Goal: Communication & Community: Ask a question

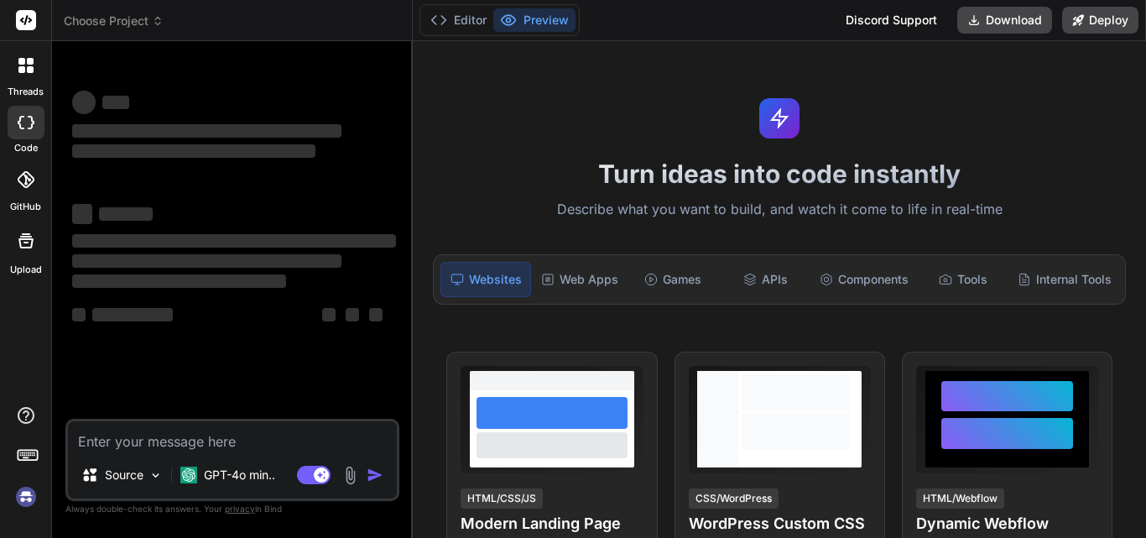
click at [111, 442] on textarea at bounding box center [232, 436] width 329 height 30
type textarea "H"
type textarea "x"
type textarea "HI"
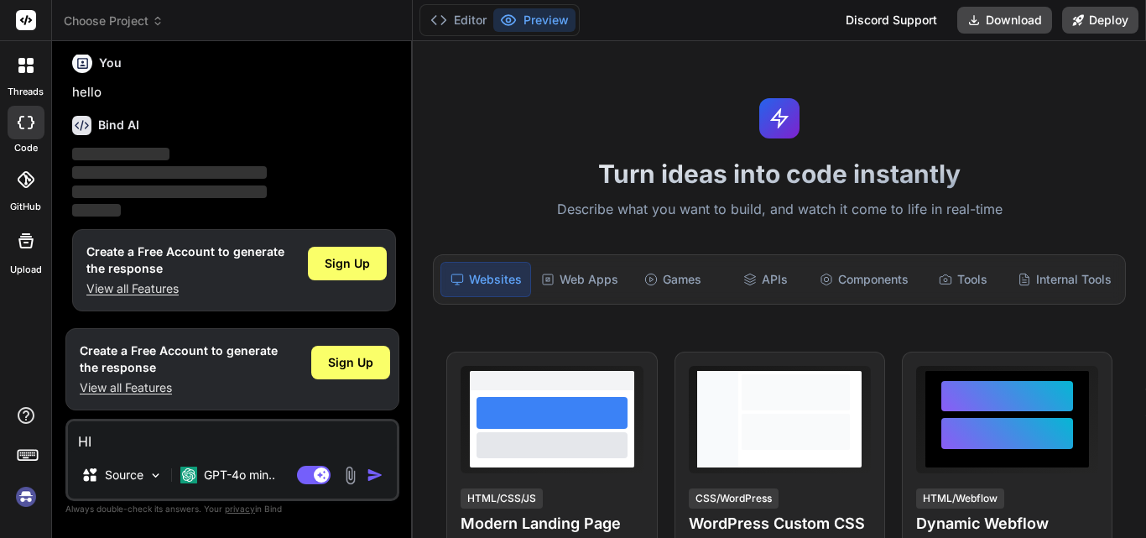
type textarea "x"
type textarea "HI"
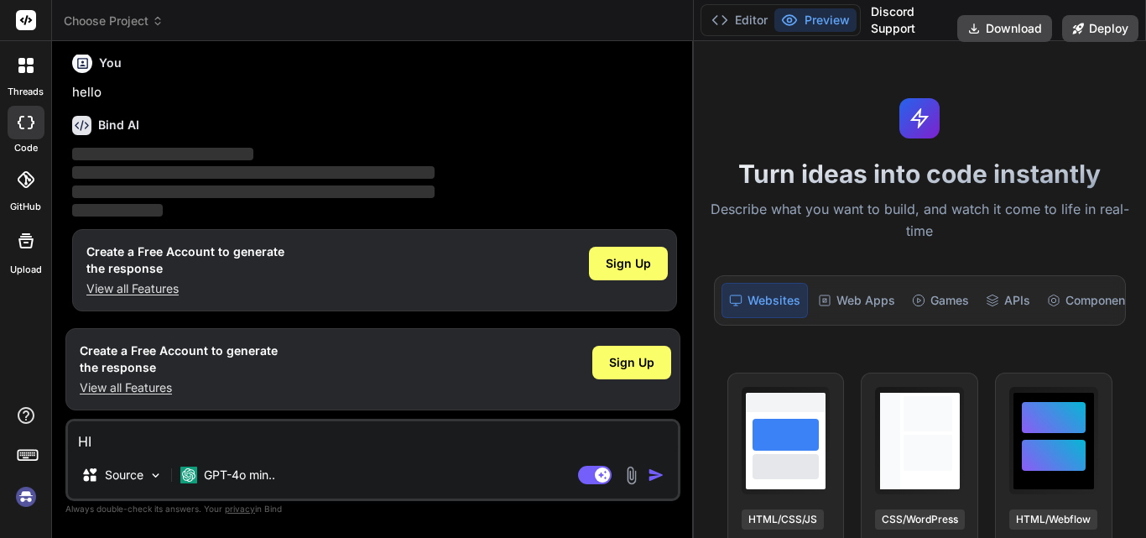
type textarea "x"
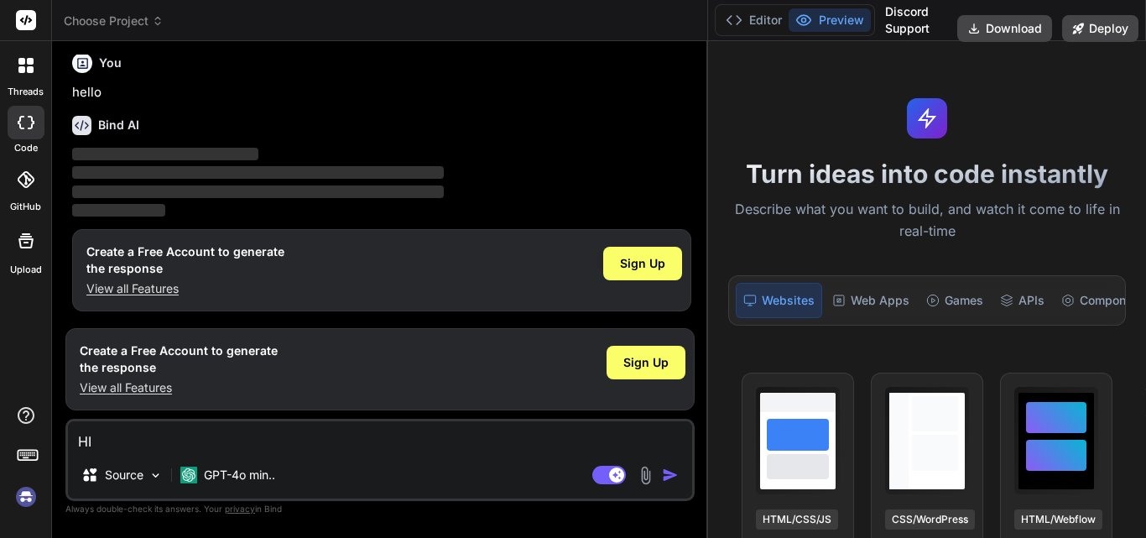
drag, startPoint x: 413, startPoint y: 146, endPoint x: 759, endPoint y: 171, distance: 346.7
click at [759, 171] on div "Choose Project Created with Pixso. Bind AI Web Search Created with Pixso. Code …" at bounding box center [599, 269] width 1094 height 538
click at [321, 84] on p "hello" at bounding box center [381, 92] width 619 height 19
click at [23, 499] on img at bounding box center [26, 497] width 29 height 29
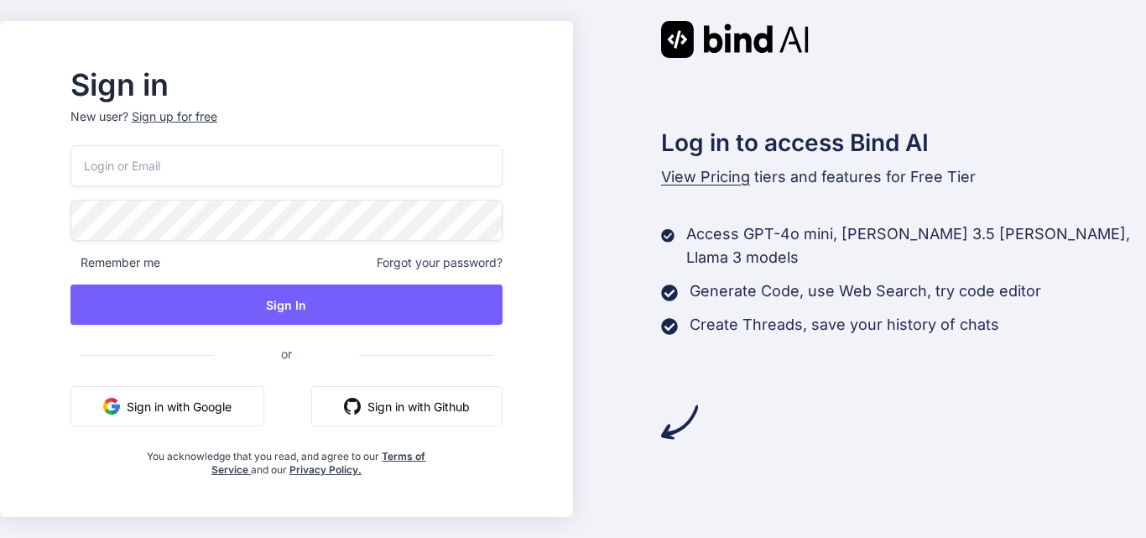
click at [291, 189] on div "Remember me Forgot your password? Sign In or Sign in with Google Sign in with G…" at bounding box center [286, 310] width 432 height 331
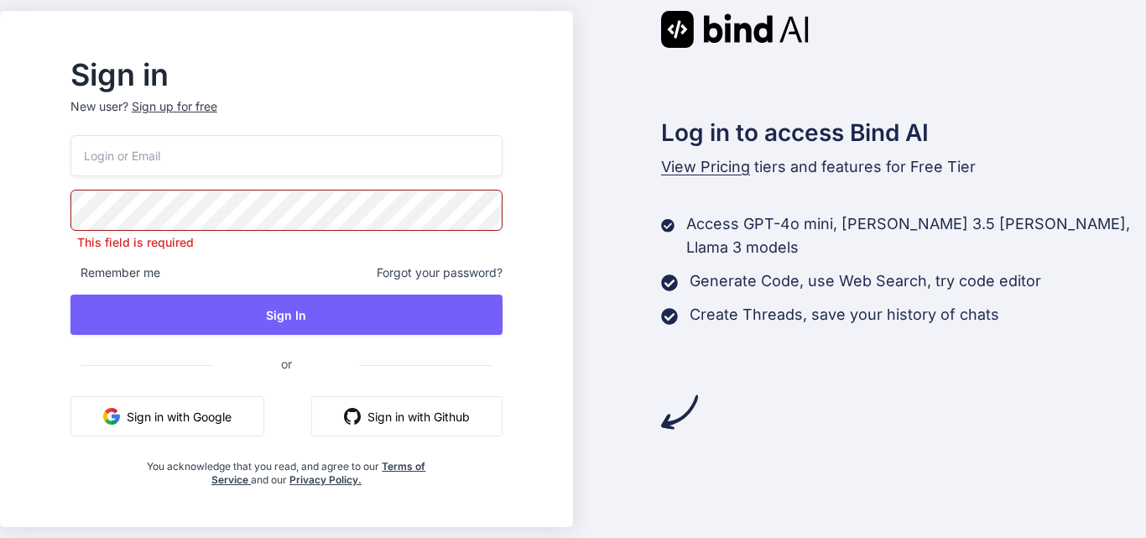
click at [302, 171] on input "email" at bounding box center [286, 155] width 432 height 41
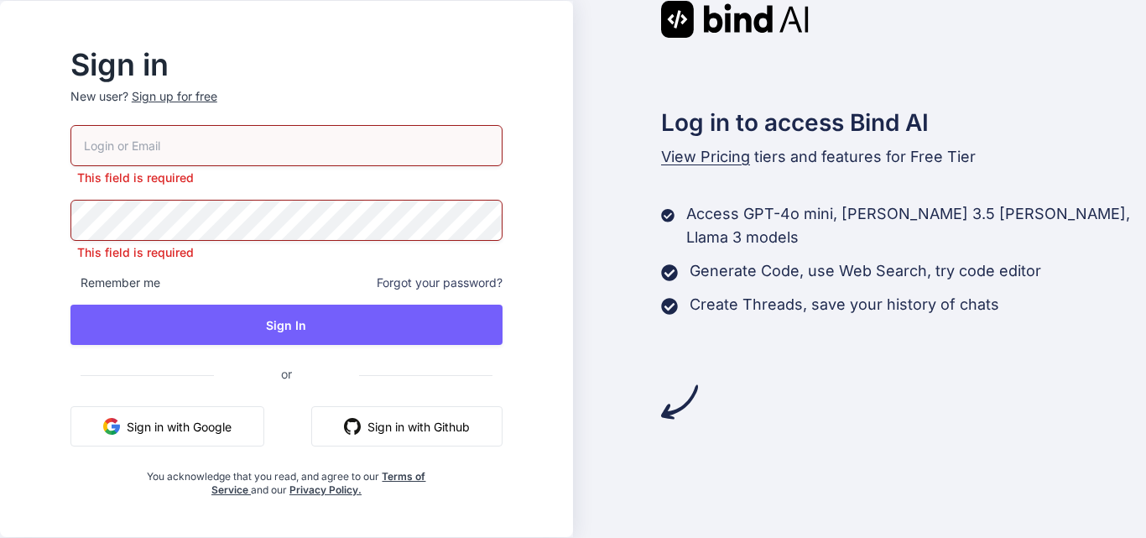
click at [342, 146] on input "email" at bounding box center [286, 145] width 432 height 41
paste input "sifole@fxzig.com"
type input "sifole@fxzig.com"
click at [503, 279] on span "Forgot your password?" at bounding box center [440, 282] width 126 height 17
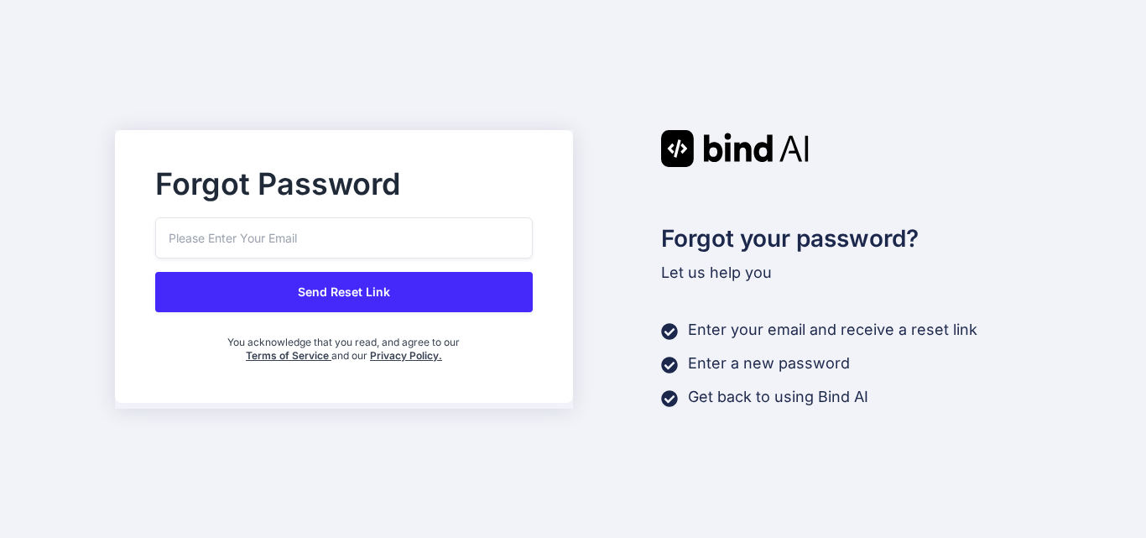
click at [397, 227] on input "email" at bounding box center [344, 237] width 378 height 41
paste input "sifole@fxzig.com"
type input "sifole@fxzig.com"
click at [371, 299] on button "Send Reset Link" at bounding box center [344, 292] width 378 height 40
click at [358, 290] on button "Send Reset Link" at bounding box center [344, 292] width 378 height 40
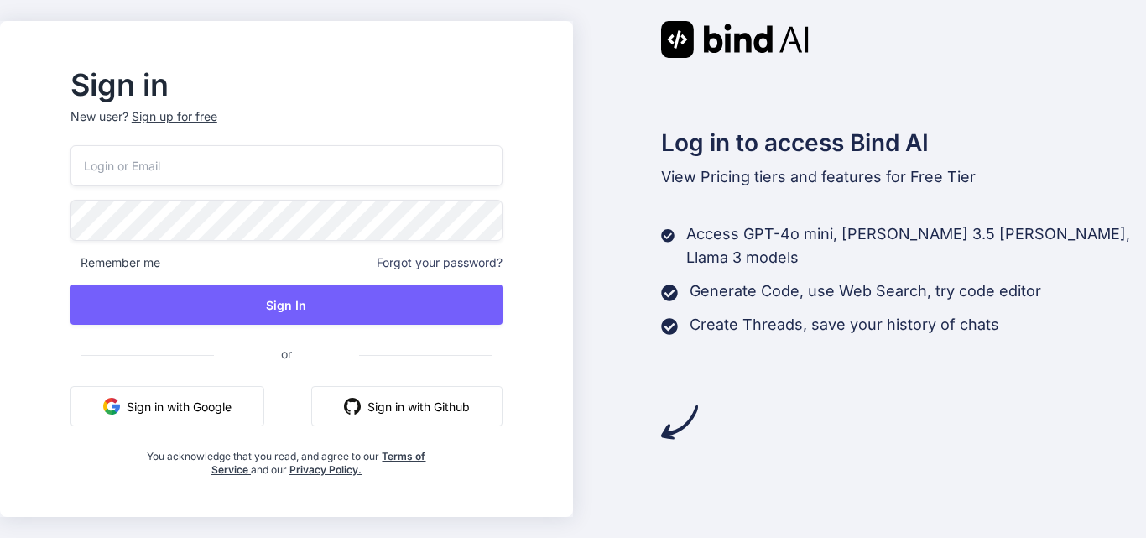
click at [217, 116] on div "Sign up for free" at bounding box center [175, 116] width 86 height 17
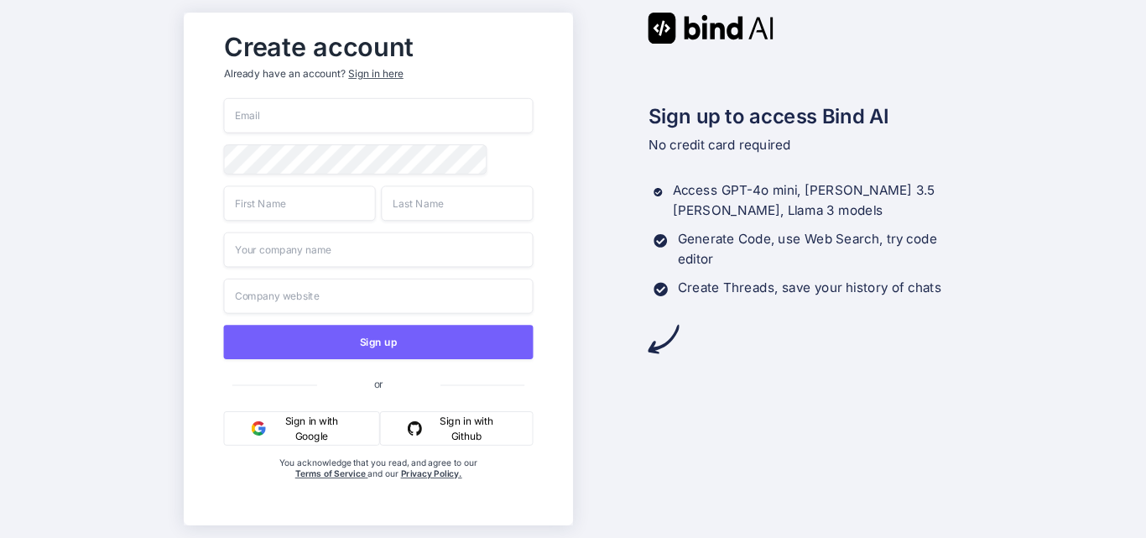
click at [297, 127] on input "email" at bounding box center [378, 115] width 310 height 35
paste input "sifole@fxzig.com"
type input "sifole@fxzig.com"
click at [273, 206] on input "text" at bounding box center [299, 202] width 152 height 35
type input "Milan"
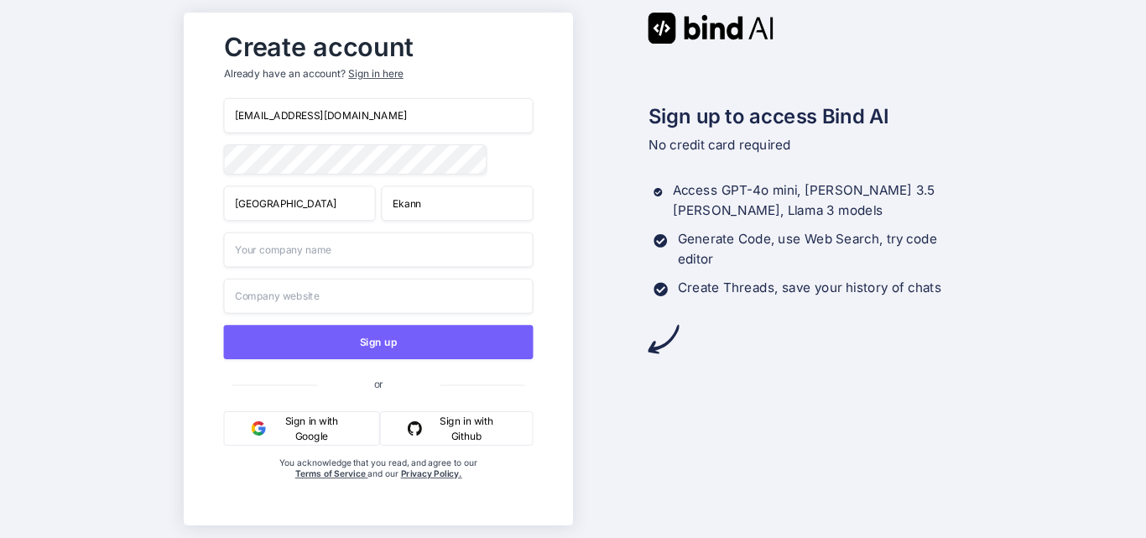
type input "Ekanna"
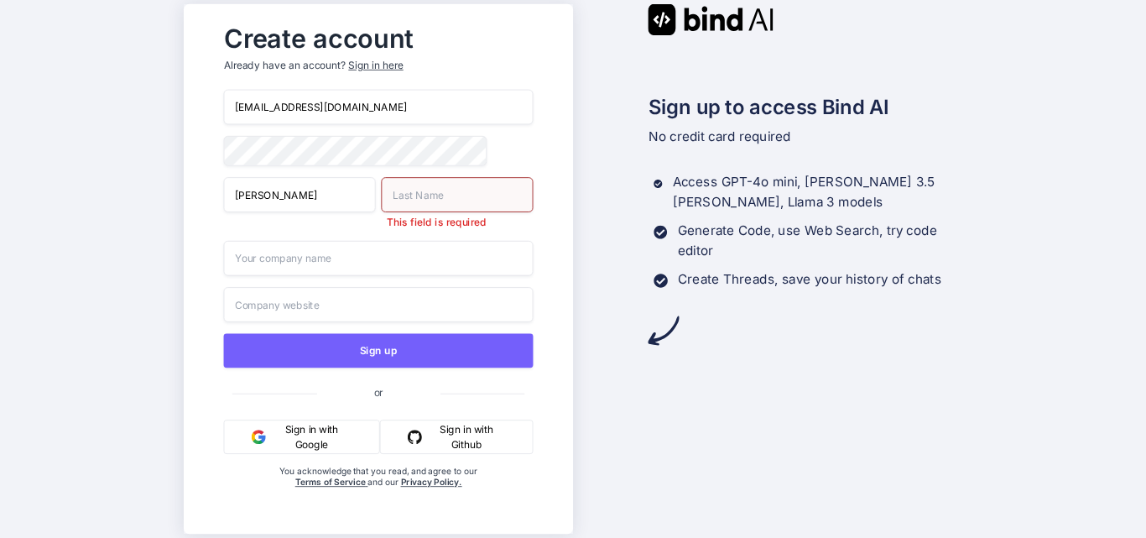
type input "John"
type input "Bhai"
click at [308, 271] on div "sifole@fxzig.com John Bhai This field is required Sign up or Sign in with Googl…" at bounding box center [378, 306] width 310 height 433
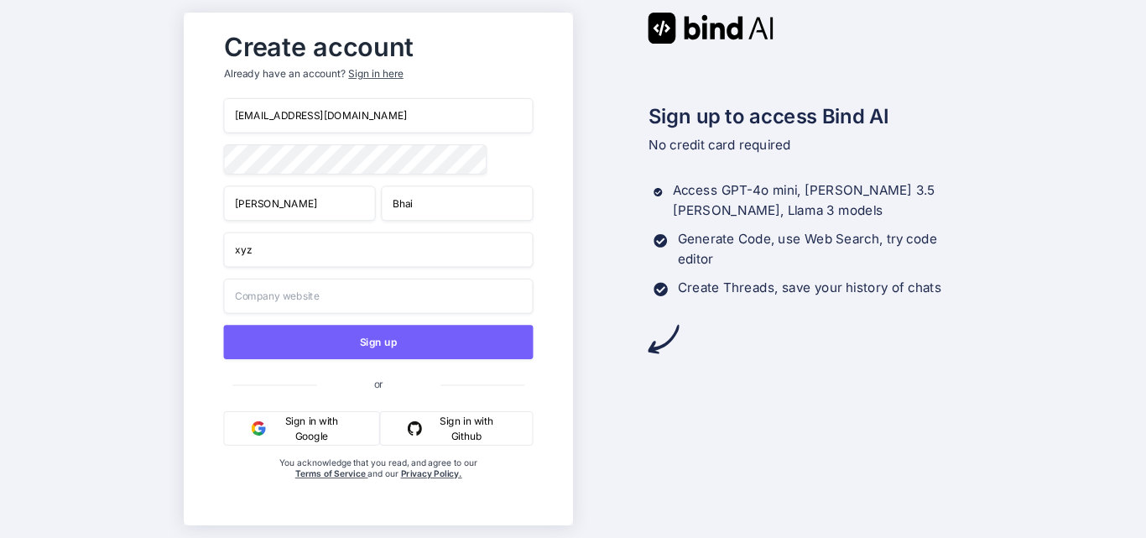
type input "xyz"
click at [314, 295] on input "text" at bounding box center [378, 296] width 310 height 35
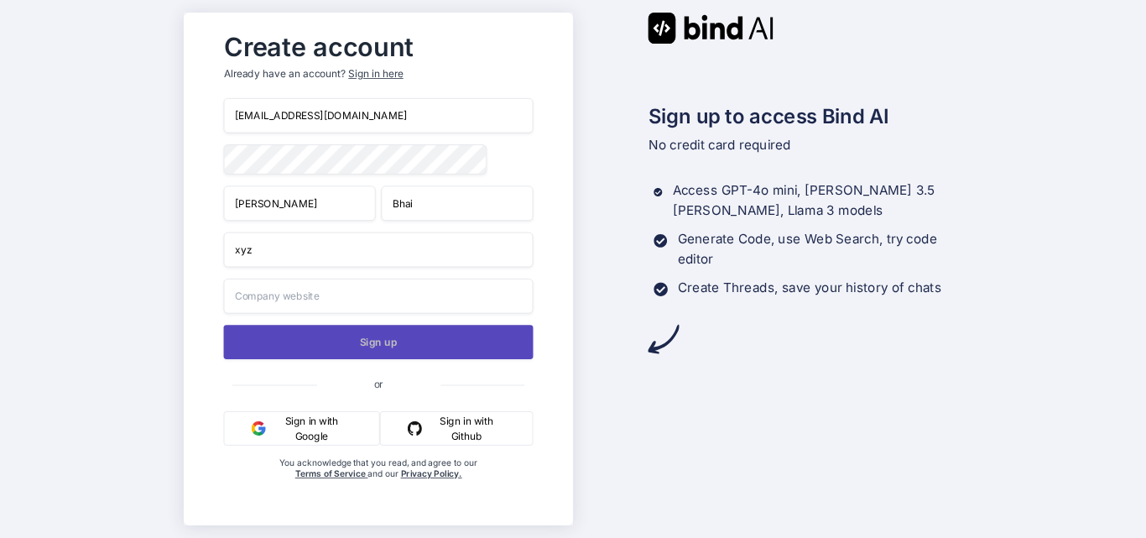
click at [359, 331] on div "sifole@fxzig.com John Bhai xyz Sign up or Sign in with Google Sign in with Gith…" at bounding box center [378, 305] width 310 height 415
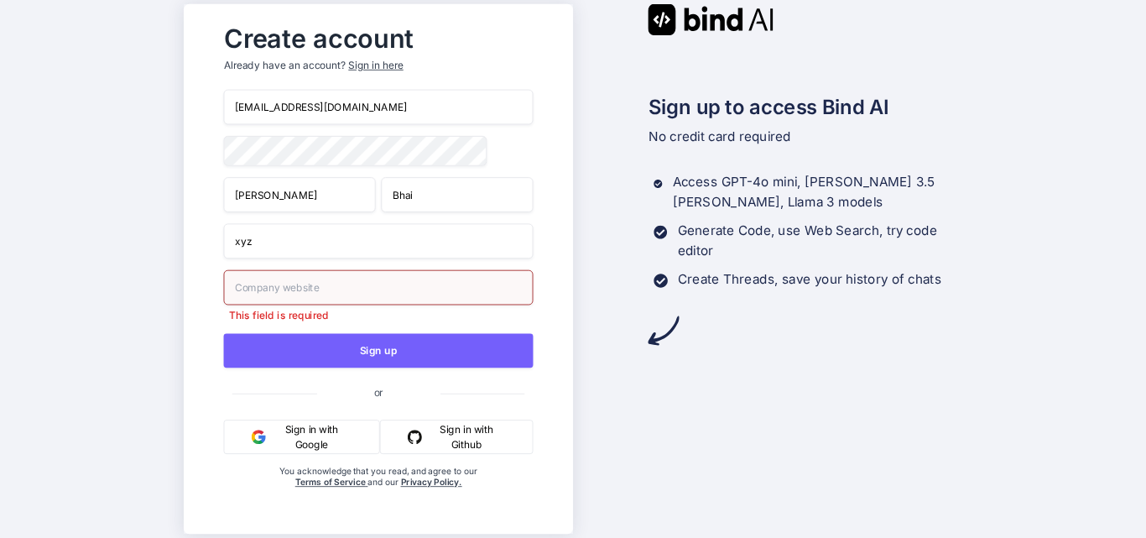
click at [308, 279] on input "text" at bounding box center [378, 287] width 310 height 35
type input "amazon.com"
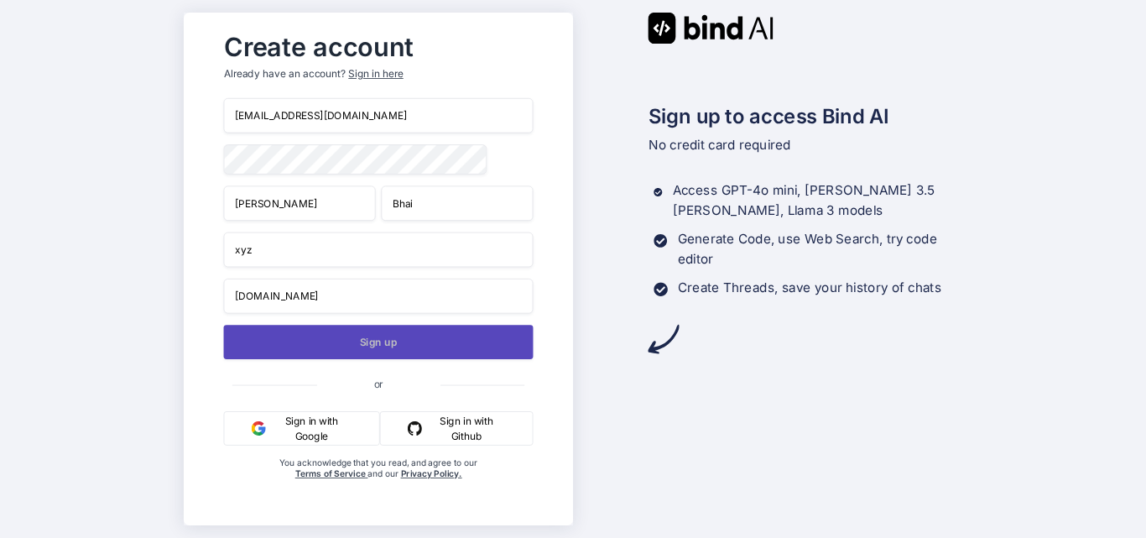
click at [338, 363] on div "sifole@fxzig.com John Bhai xyz amazon.com Sign up or Sign in with Google Sign i…" at bounding box center [378, 305] width 310 height 415
click at [394, 342] on button "Sign up" at bounding box center [378, 342] width 310 height 34
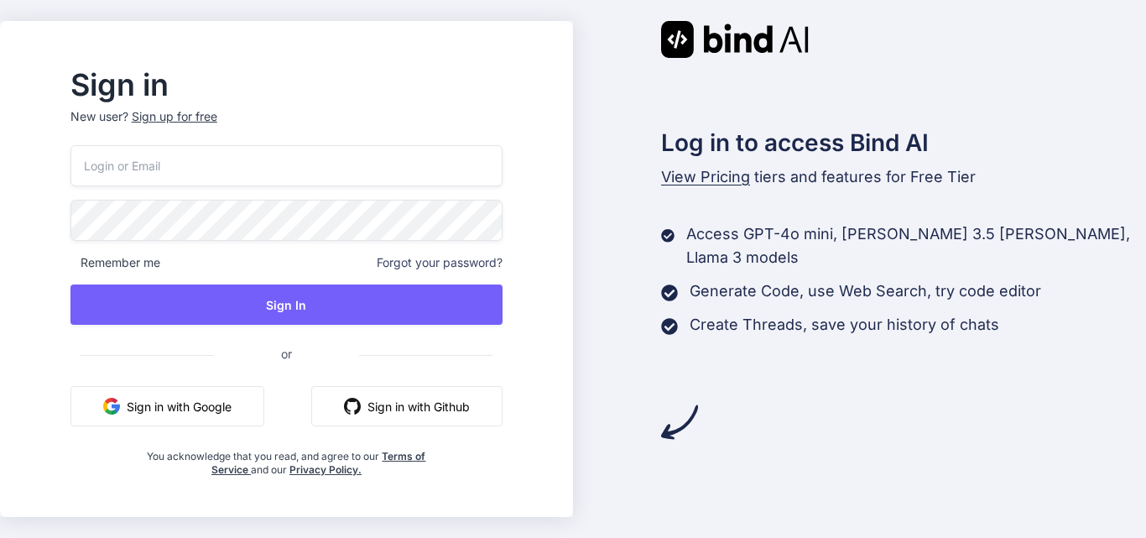
click at [226, 167] on input "email" at bounding box center [286, 165] width 432 height 41
paste input "sifole@fxzig.com"
type input "sifole@fxzig.com"
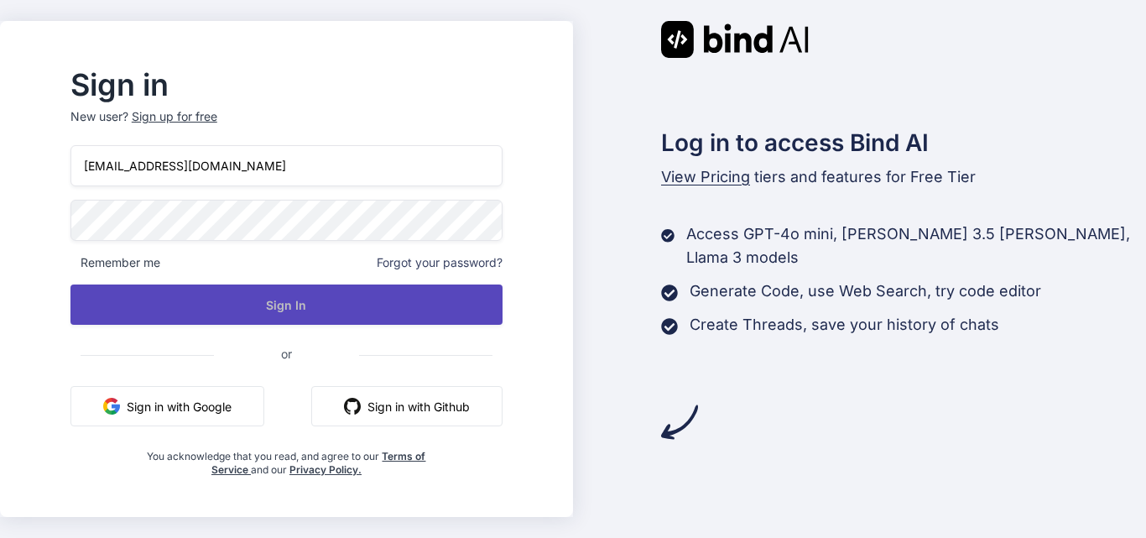
click at [277, 296] on button "Sign In" at bounding box center [286, 304] width 432 height 40
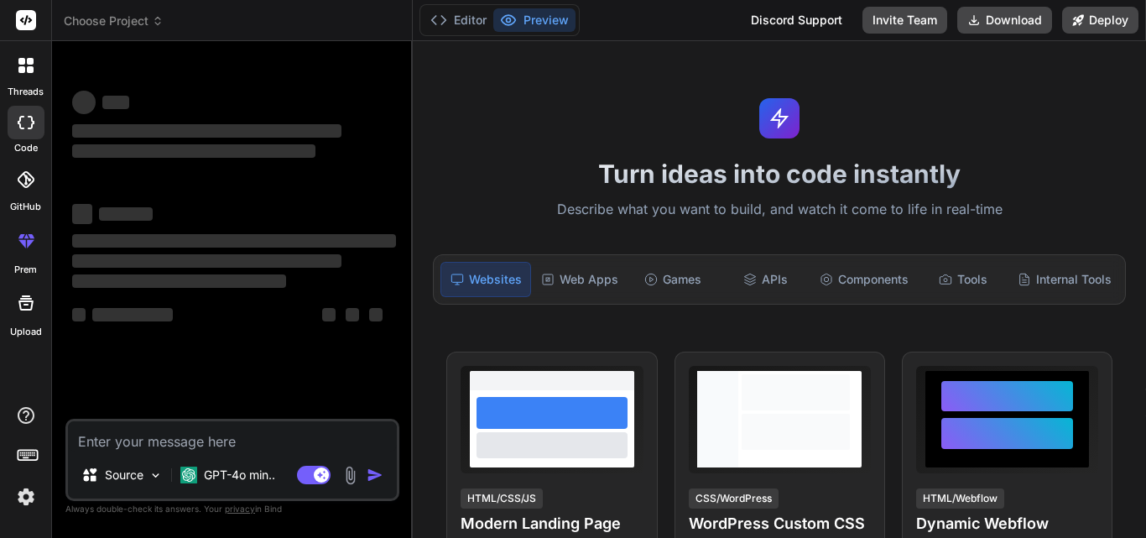
click at [25, 495] on img at bounding box center [26, 497] width 29 height 29
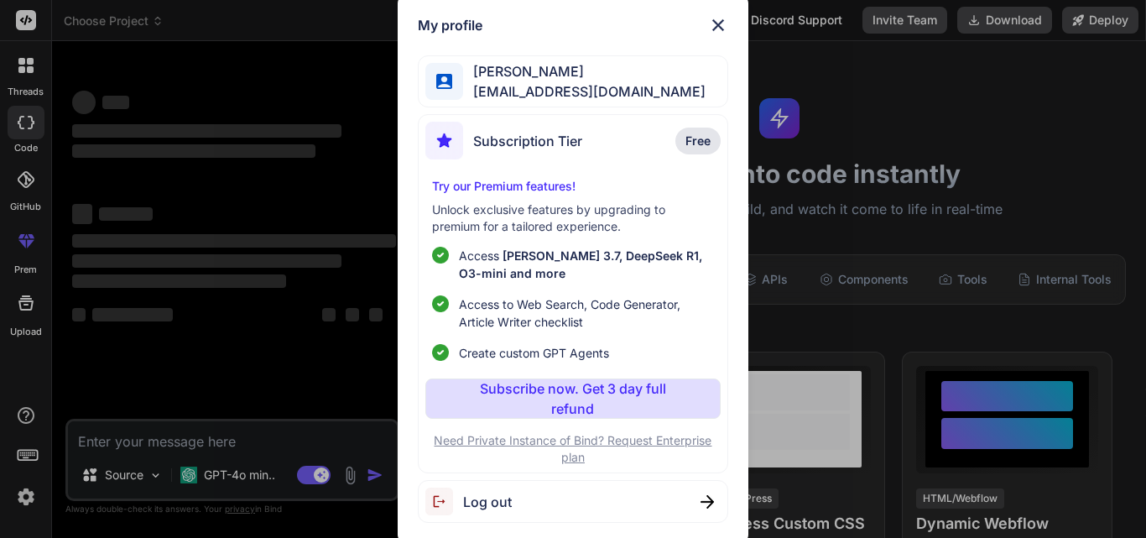
type textarea "x"
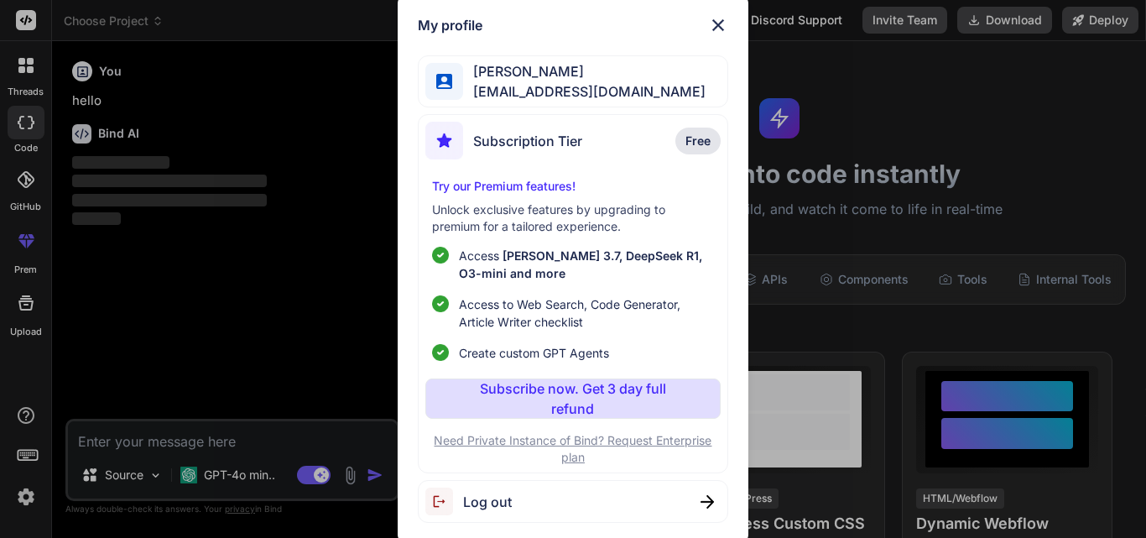
click at [718, 25] on img at bounding box center [718, 25] width 20 height 20
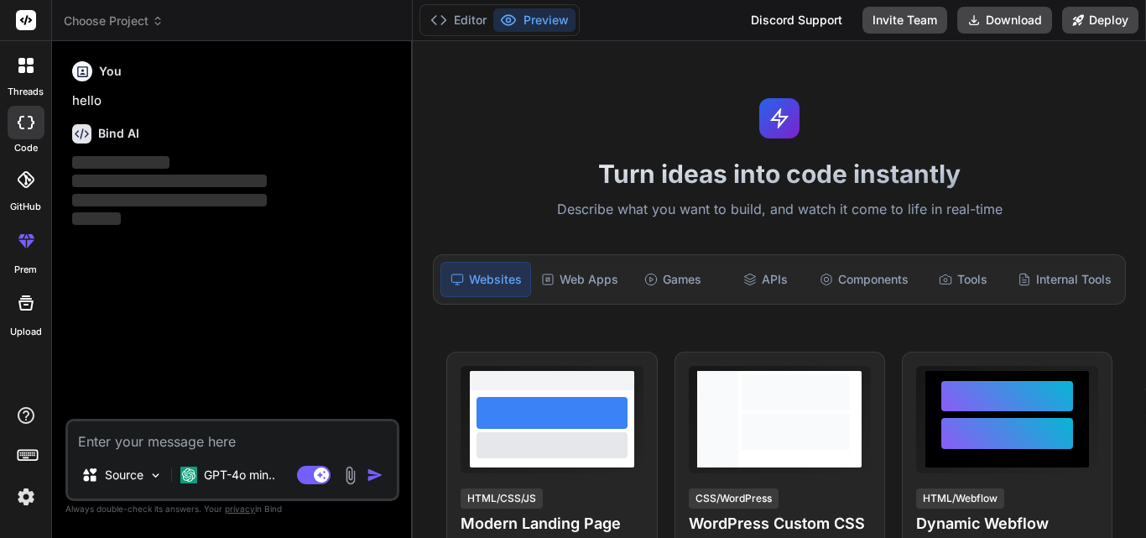
click at [113, 434] on textarea at bounding box center [232, 436] width 329 height 30
type textarea "g"
type textarea "x"
type textarea "h"
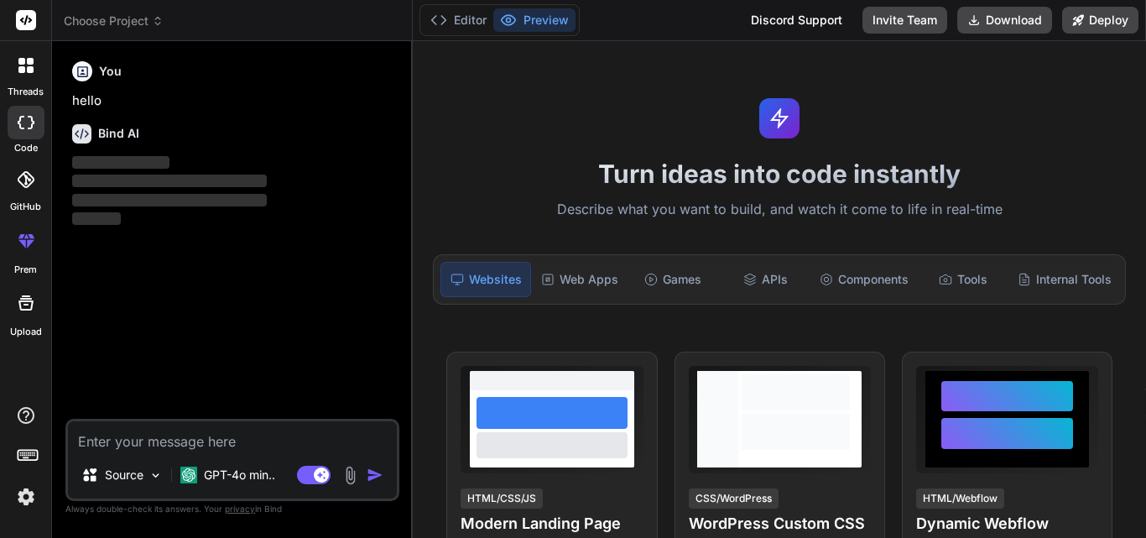
type textarea "x"
type textarea "hi"
type textarea "x"
type textarea "hi'"
type textarea "x"
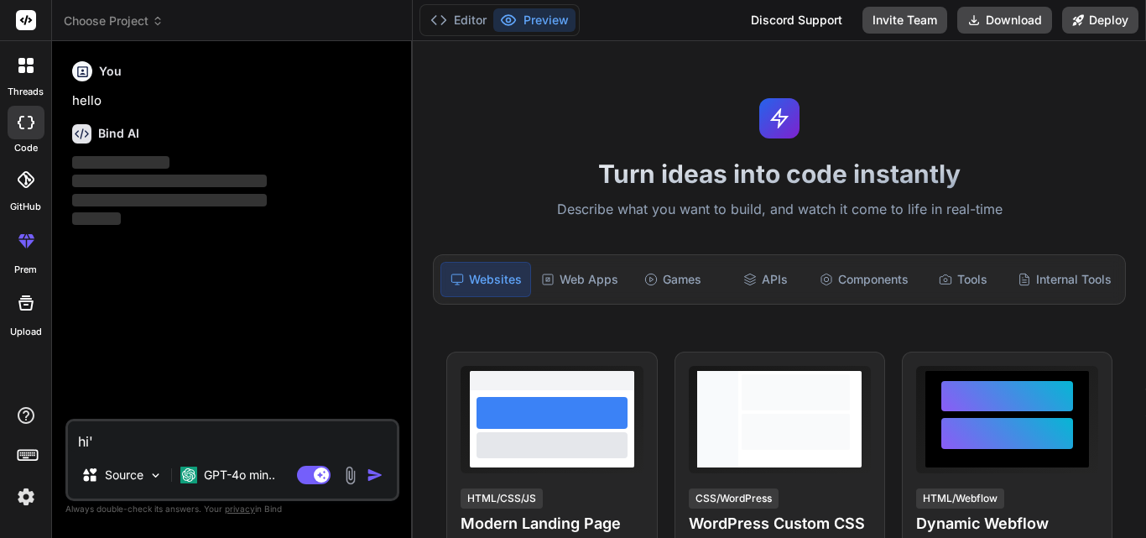
type textarea "hi"
type textarea "x"
type textarea "hi"
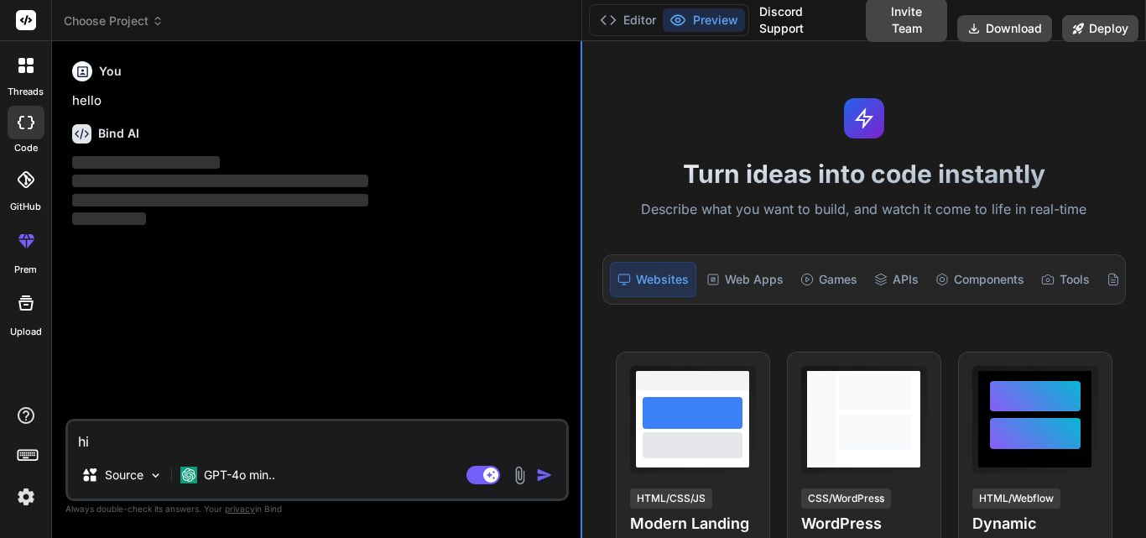
type textarea "x"
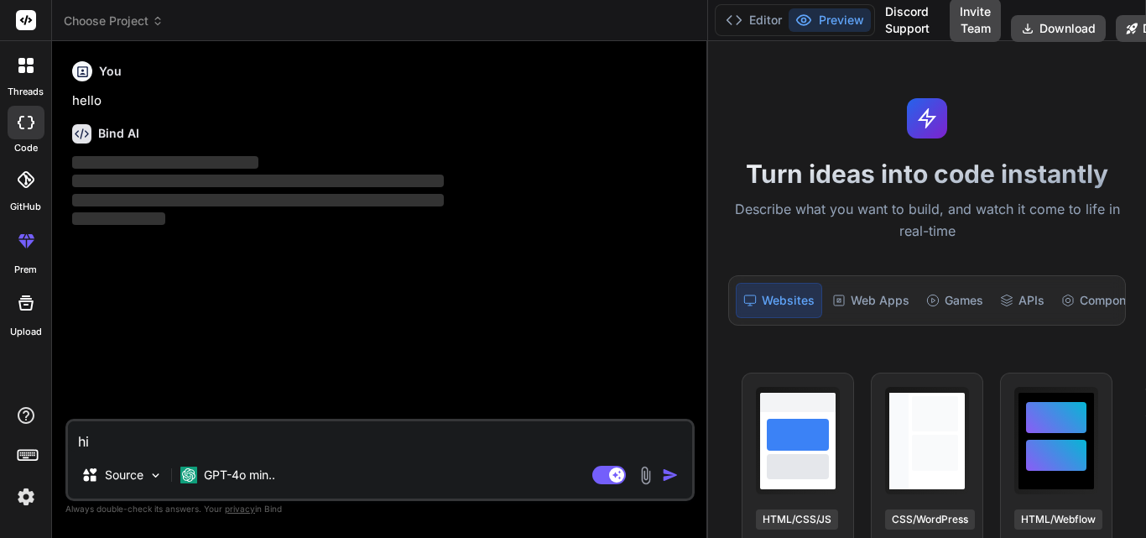
drag, startPoint x: 412, startPoint y: 134, endPoint x: 983, endPoint y: 156, distance: 571.1
click at [983, 156] on div "Choose Project Created with Pixso. Bind AI Web Search Created with Pixso. Code …" at bounding box center [599, 269] width 1094 height 538
click at [833, 21] on button "Preview" at bounding box center [830, 19] width 82 height 23
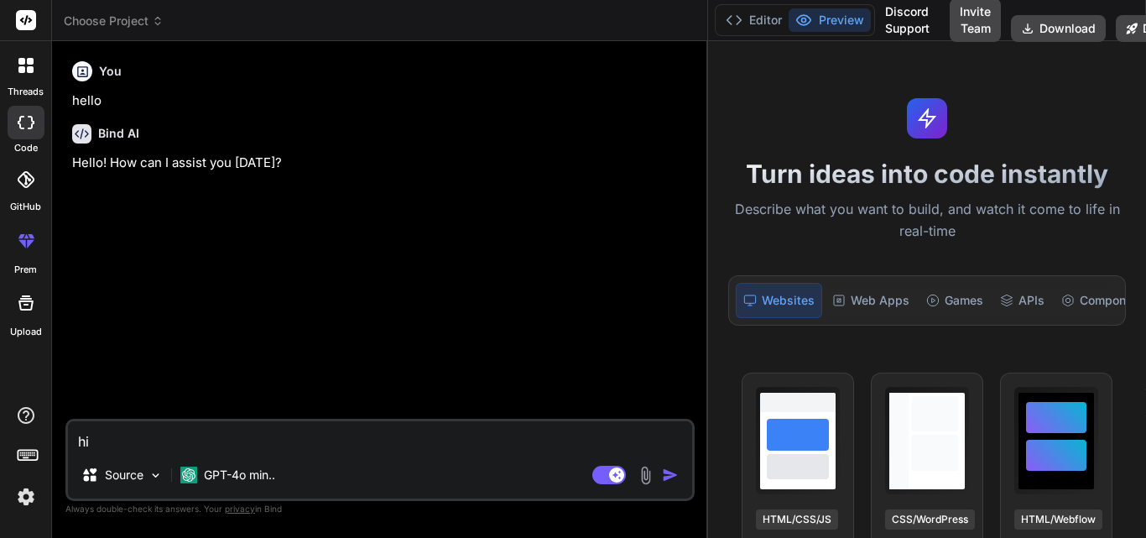
click at [175, 434] on textarea "hi" at bounding box center [380, 436] width 624 height 30
type textarea "x"
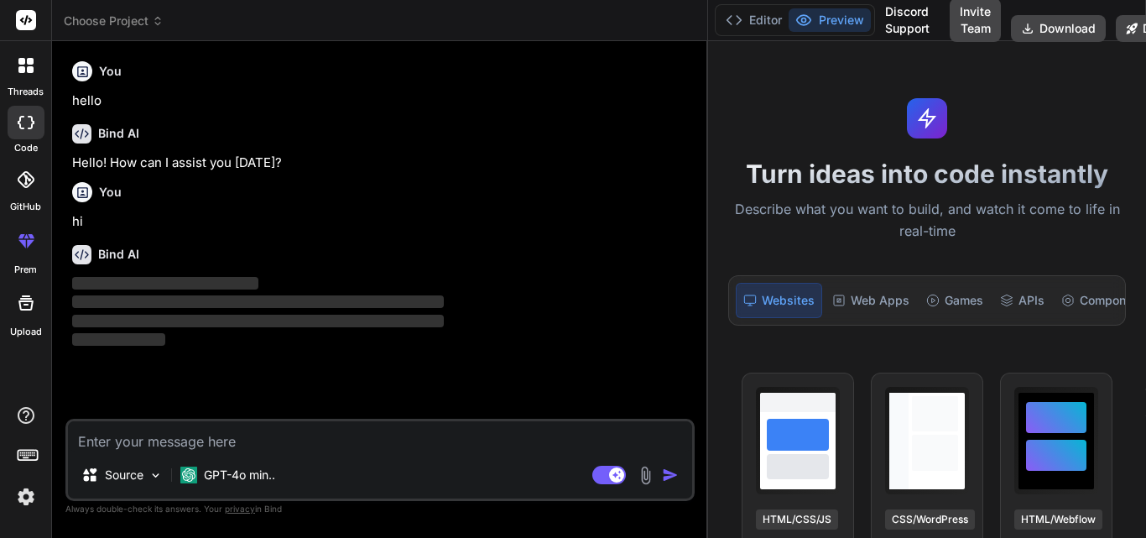
paste textarea "I raised a query for YouTube access the day before yesterday, and it was resolv…"
type textarea "I raised a query for YouTube access the day before yesterday, and it was resolv…"
type textarea "x"
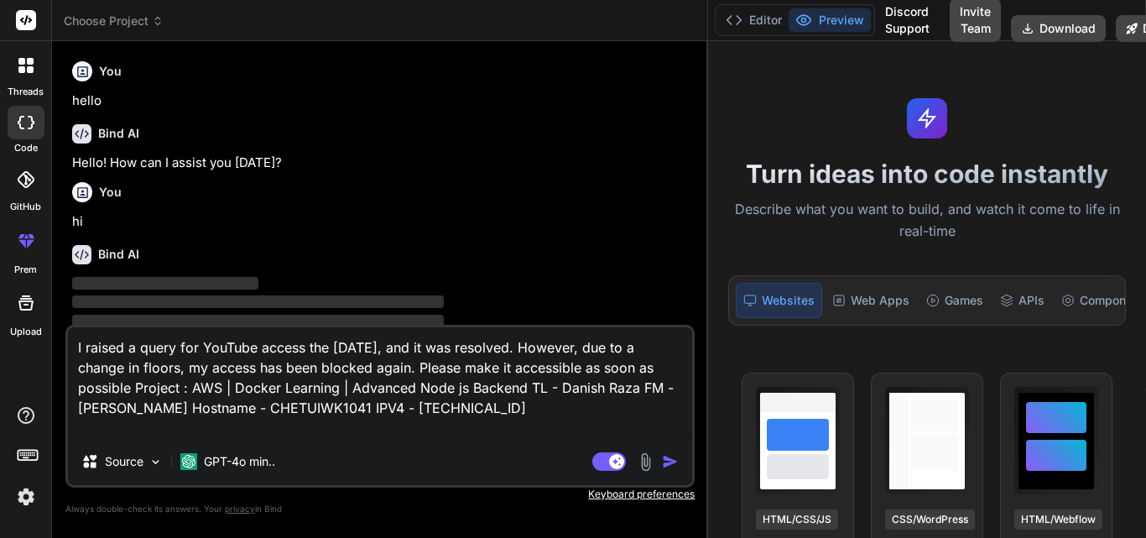
type textarea "I raised a query for YouTube access the day before yesterday, and it was resolv…"
type textarea "x"
type textarea "I raised a query for YouTube access the day before yesterday, and it was resolv…"
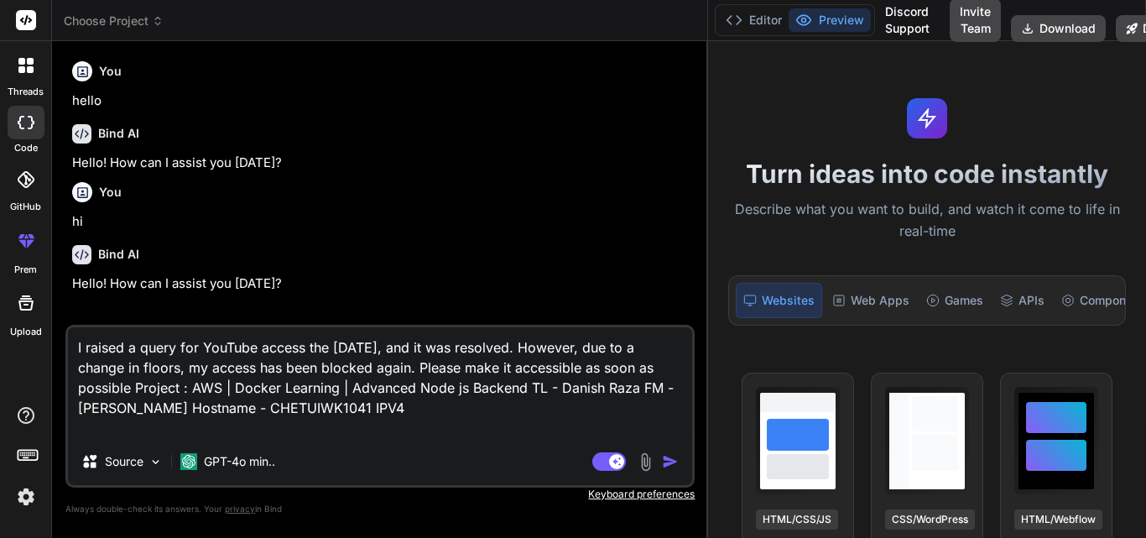
type textarea "x"
type textarea "I raised a query for YouTube access the day before yesterday, and it was resolv…"
type textarea "x"
type textarea "I raised a query for YouTube access the day before yesterday, and it was resolv…"
type textarea "x"
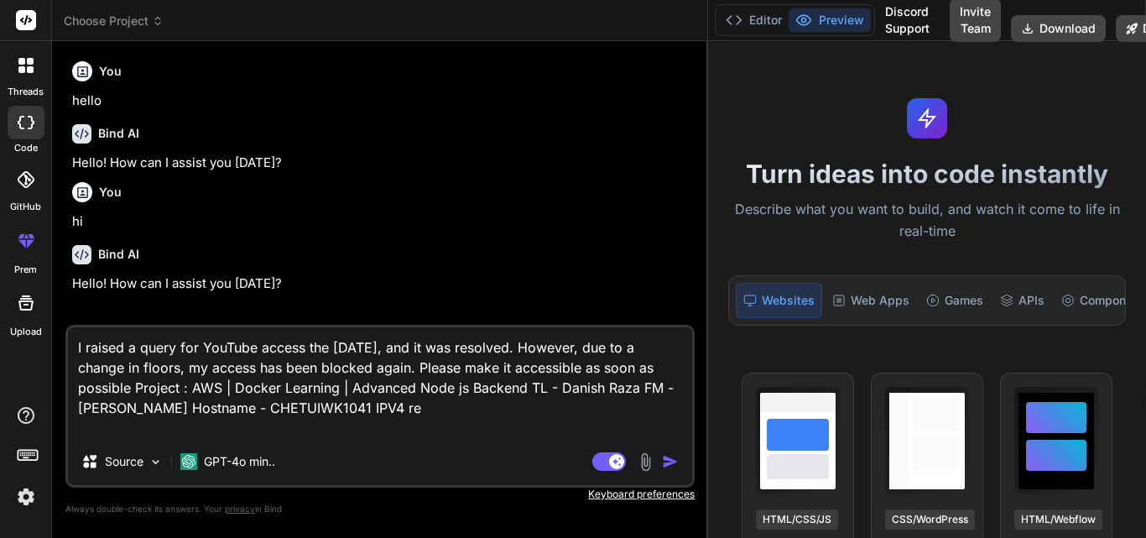
type textarea "I raised a query for YouTube access the day before yesterday, and it was resolv…"
type textarea "x"
type textarea "I raised a query for YouTube access the day before yesterday, and it was resolv…"
type textarea "x"
type textarea "I raised a query for YouTube access the day before yesterday, and it was resolv…"
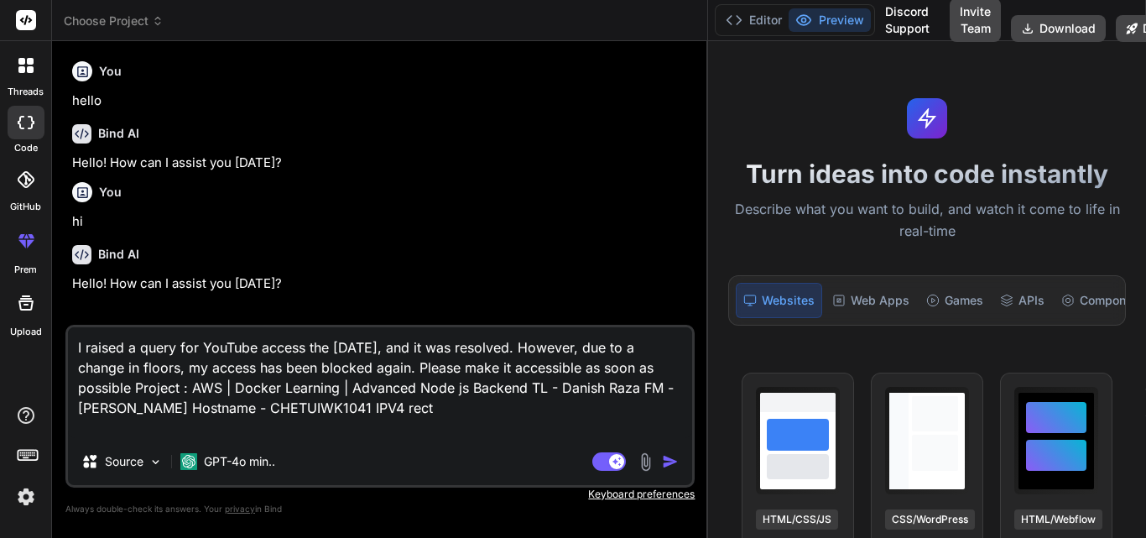
type textarea "x"
type textarea "I raised a query for YouTube access the day before yesterday, and it was resolv…"
type textarea "x"
type textarea "I raised a query for YouTube access the day before yesterday, and it was resolv…"
type textarea "x"
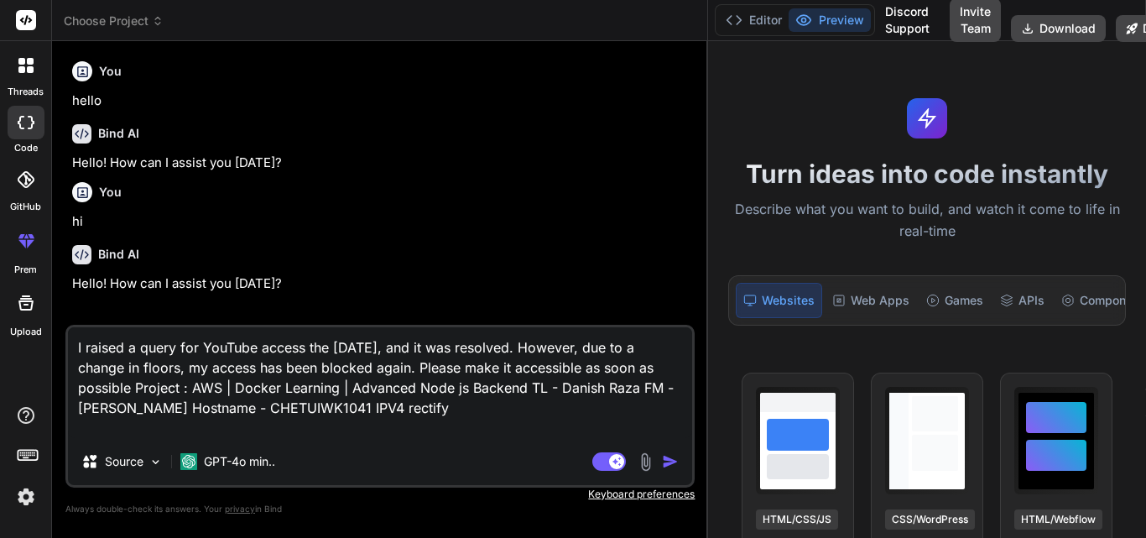
type textarea "I raised a query for YouTube access the day before yesterday, and it was resolv…"
type textarea "x"
type textarea "I raised a query for YouTube access the day before yesterday, and it was resolv…"
type textarea "x"
type textarea "I raised a query for YouTube access the day before yesterday, and it was resolv…"
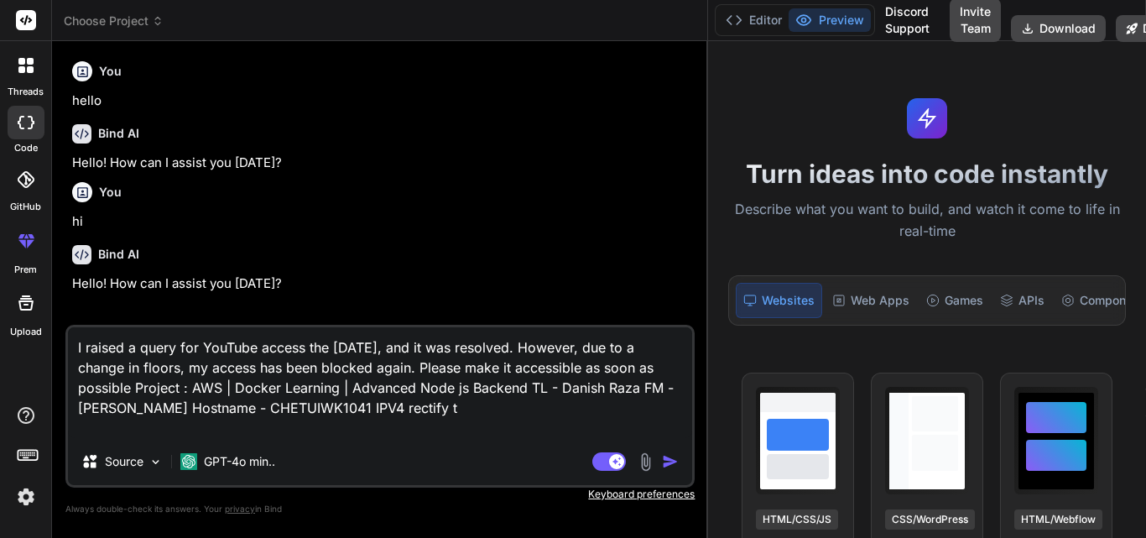
type textarea "x"
type textarea "I raised a query for YouTube access the day before yesterday, and it was resolv…"
type textarea "x"
type textarea "I raised a query for YouTube access the day before yesterday, and it was resolv…"
type textarea "x"
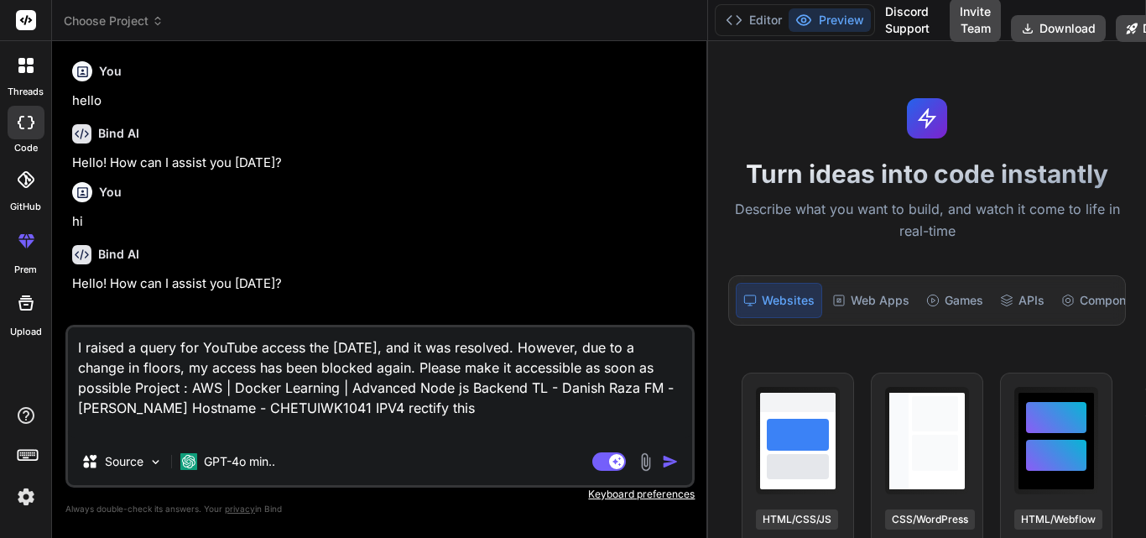
type textarea "I raised a query for YouTube access the day before yesterday, and it was resolv…"
type textarea "x"
type textarea "I raised a query for YouTube access the day before yesterday, and it was resolv…"
type textarea "x"
type textarea "I raised a query for YouTube access the day before yesterday, and it was resolv…"
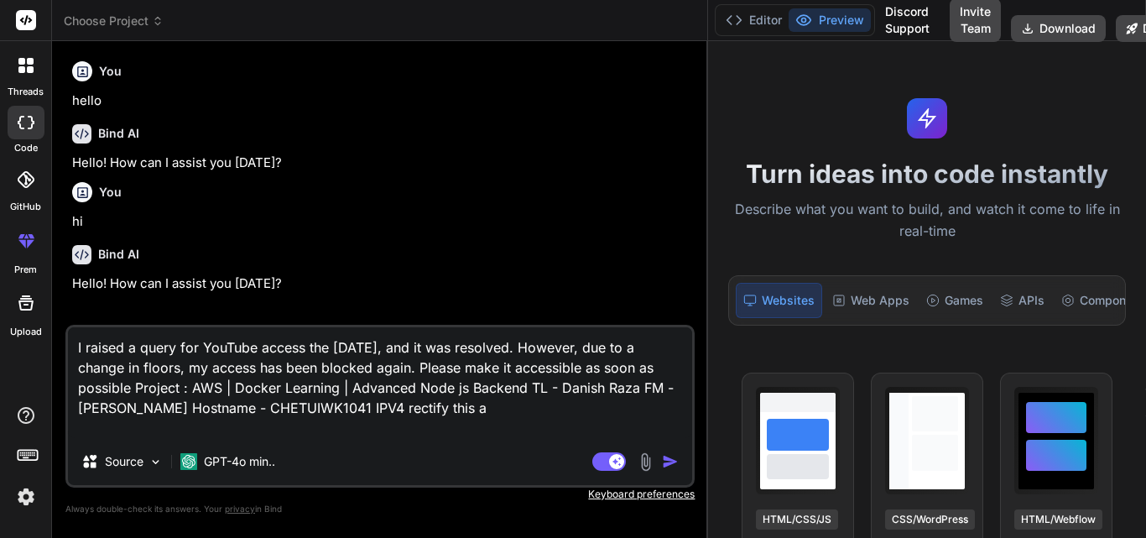
type textarea "x"
type textarea "I raised a query for YouTube access the day before yesterday, and it was resolv…"
type textarea "x"
type textarea "I raised a query for YouTube access the day before yesterday, and it was resolv…"
type textarea "x"
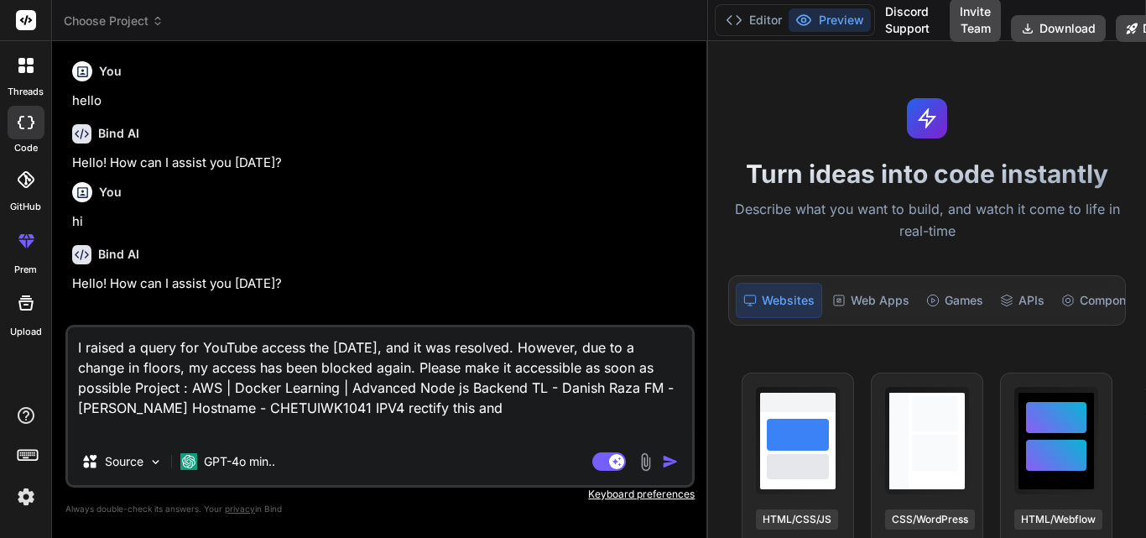
type textarea "I raised a query for YouTube access the day before yesterday, and it was resolv…"
type textarea "x"
type textarea "I raised a query for YouTube access the day before yesterday, and it was resolv…"
type textarea "x"
type textarea "I raised a query for YouTube access the day before yesterday, and it was resolv…"
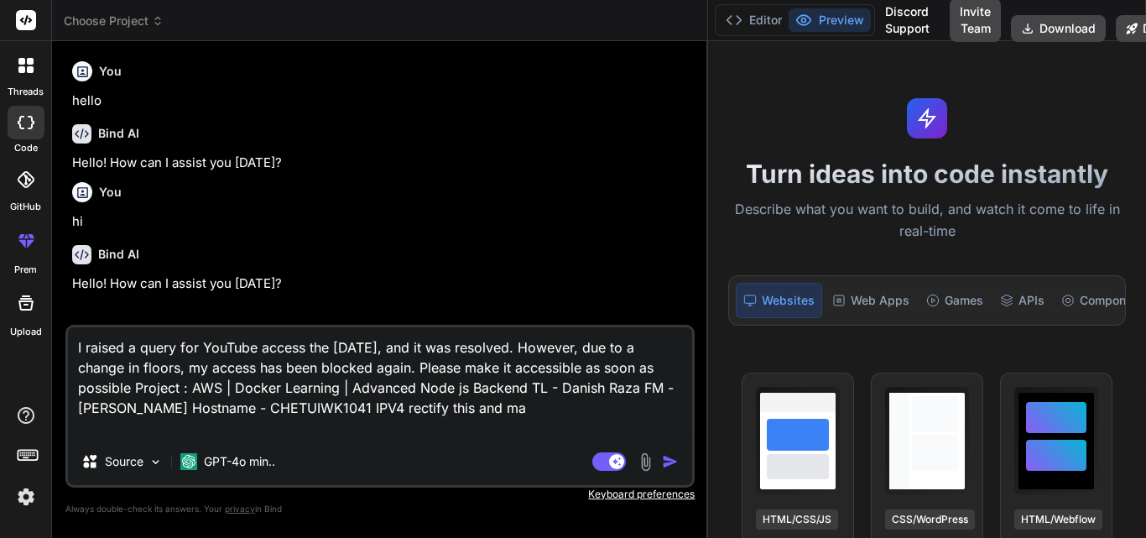
type textarea "x"
type textarea "I raised a query for YouTube access the day before yesterday, and it was resolv…"
type textarea "x"
type textarea "I raised a query for YouTube access the day before yesterday, and it was resolv…"
type textarea "x"
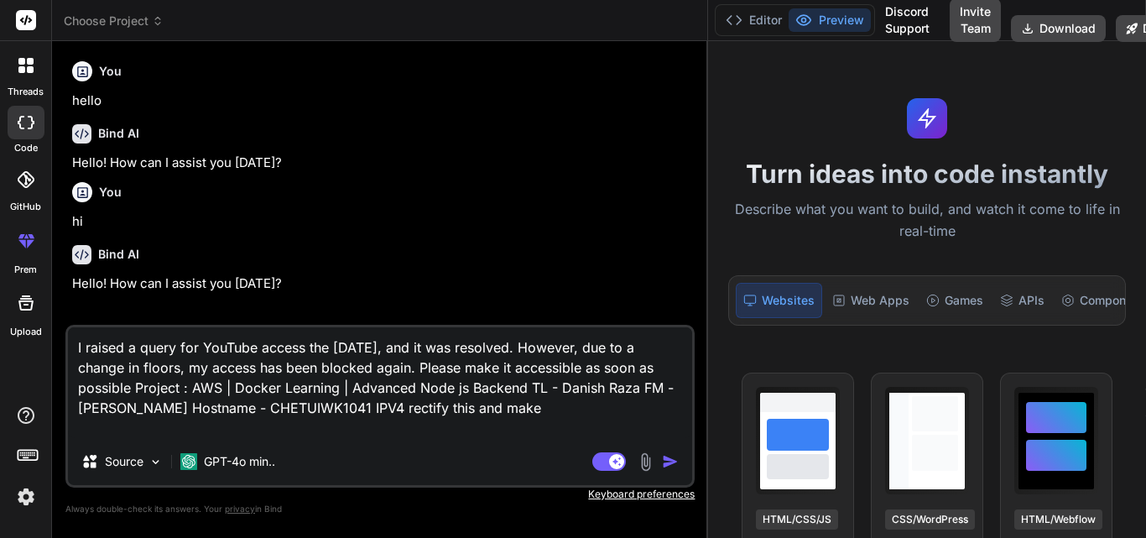
type textarea "I raised a query for YouTube access the day before yesterday, and it was resolv…"
type textarea "x"
type textarea "I raised a query for YouTube access the day before yesterday, and it was resolv…"
type textarea "x"
type textarea "I raised a query for YouTube access the day before yesterday, and it was resolv…"
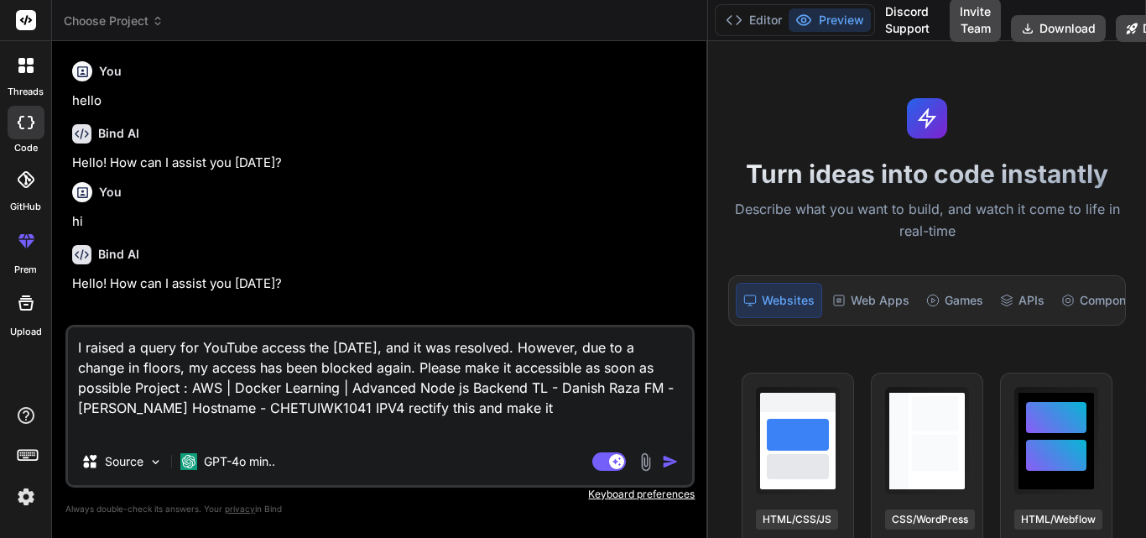
type textarea "x"
type textarea "I raised a query for YouTube access the day before yesterday, and it was resolv…"
type textarea "x"
type textarea "I raised a query for YouTube access the day before yesterday, and it was resolv…"
type textarea "x"
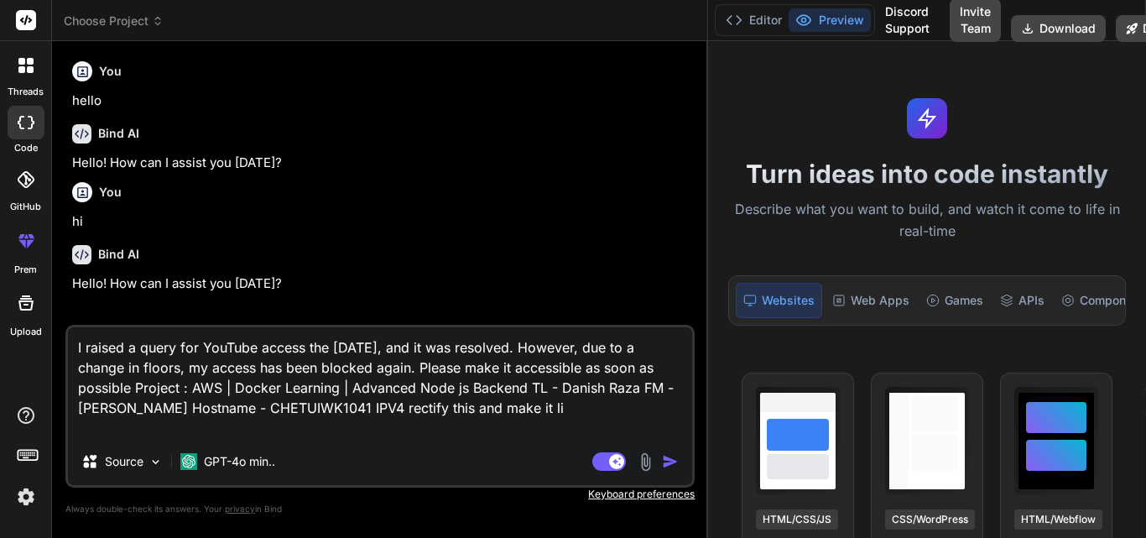
type textarea "I raised a query for YouTube access the day before yesterday, and it was resolv…"
type textarea "x"
type textarea "I raised a query for YouTube access the day before yesterday, and it was resolv…"
type textarea "x"
type textarea "I raised a query for YouTube access the day before yesterday, and it was resolv…"
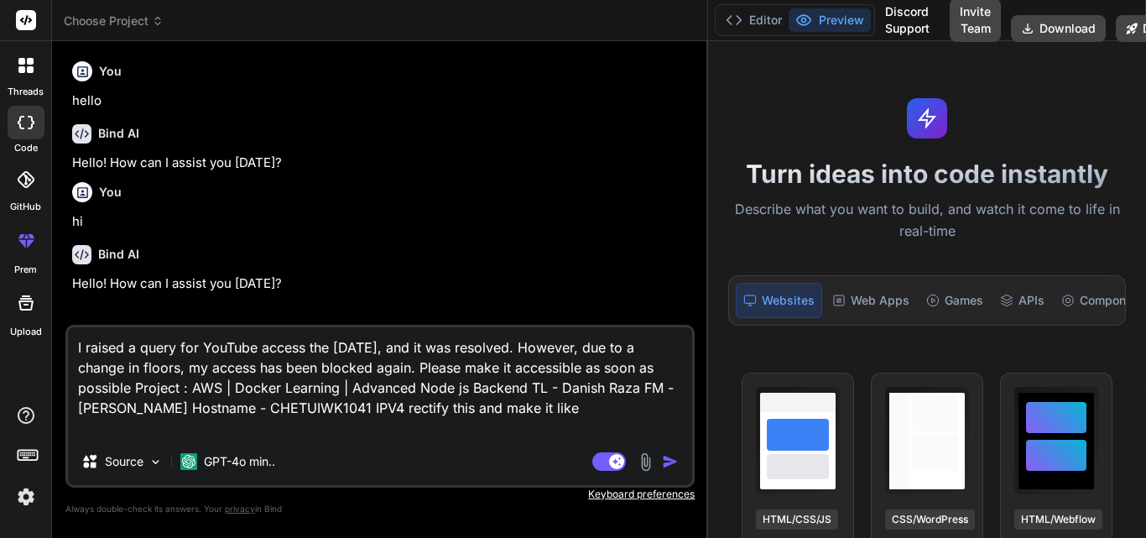
type textarea "x"
type textarea "I raised a query for YouTube access the day before yesterday, and it was resolv…"
type textarea "x"
type textarea "I raised a query for YouTube access the day before yesterday, and it was resolv…"
type textarea "x"
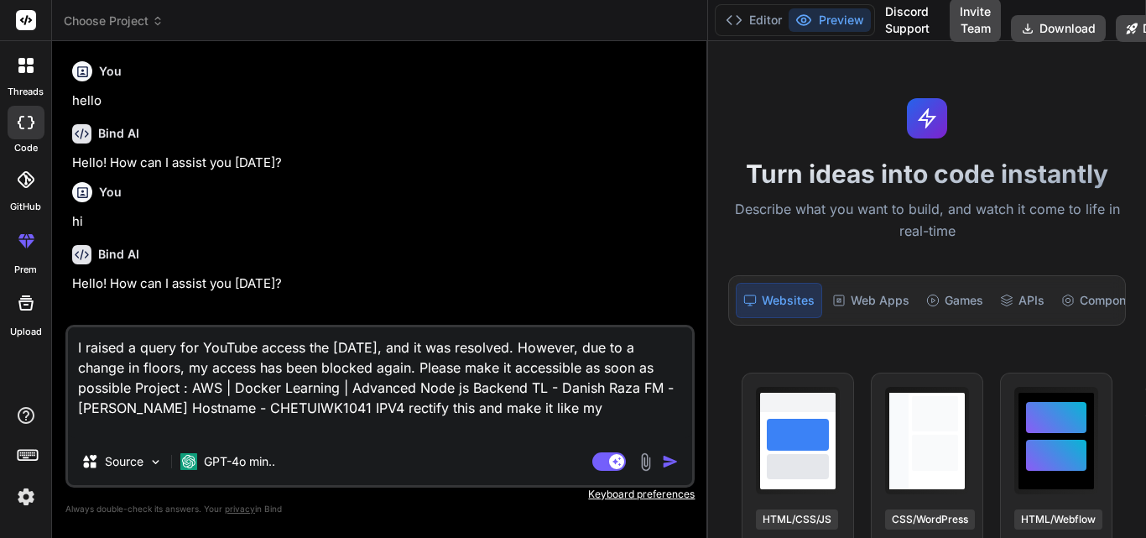
type textarea "I raised a query for YouTube access the day before yesterday, and it was resolv…"
type textarea "x"
type textarea "I raised a query for YouTube access the day before yesterday, and it was resolv…"
type textarea "x"
type textarea "I raised a query for YouTube access the day before yesterday, and it was resolv…"
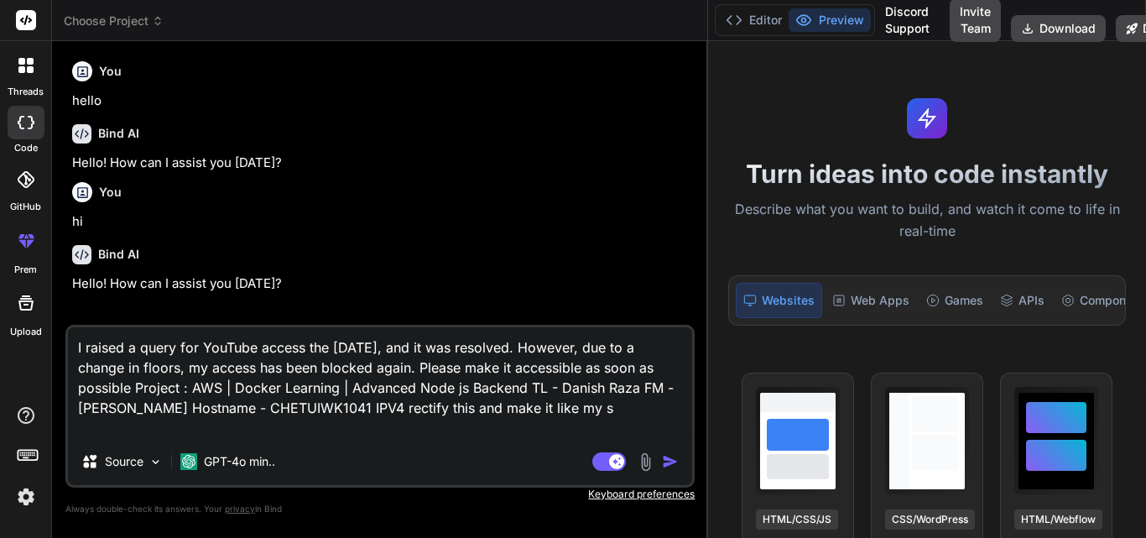
type textarea "x"
type textarea "I raised a query for YouTube access the day before yesterday, and it was resolv…"
type textarea "x"
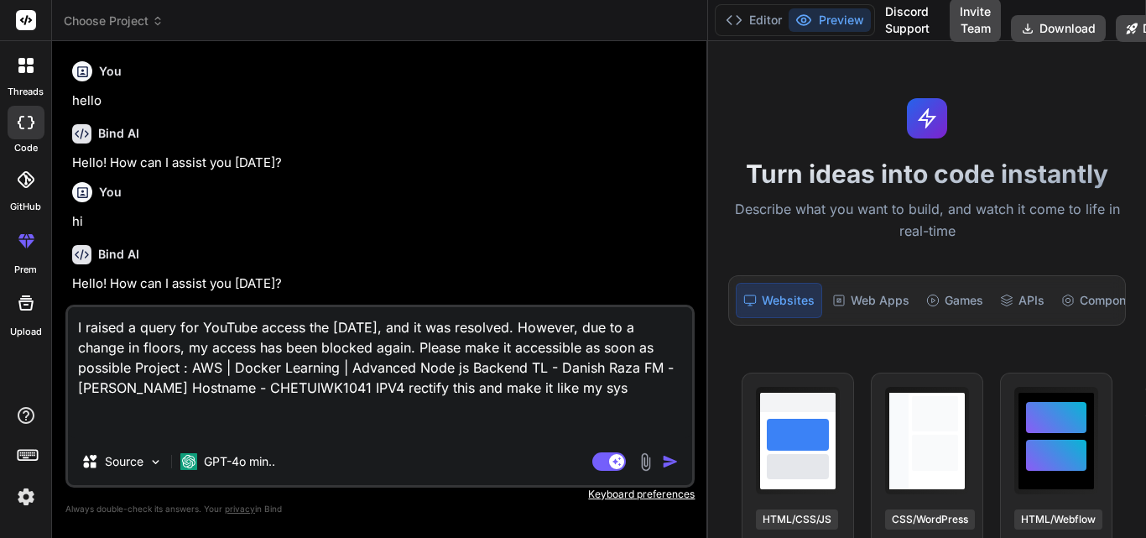
type textarea "I raised a query for YouTube access the day before yesterday, and it was resolv…"
type textarea "x"
type textarea "I raised a query for YouTube access the day before yesterday, and it was resolv…"
type textarea "x"
type textarea "I raised a query for YouTube access the day before yesterday, and it was resolv…"
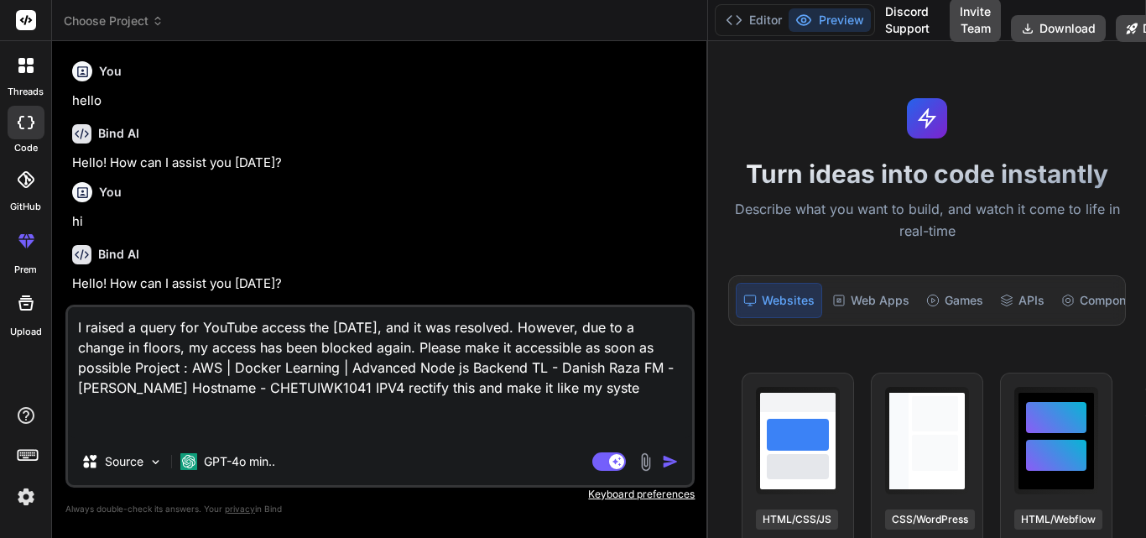
type textarea "x"
type textarea "I raised a query for YouTube access the day before yesterday, and it was resolv…"
type textarea "x"
type textarea "I raised a query for YouTube access the day before yesterday, and it was resolv…"
type textarea "x"
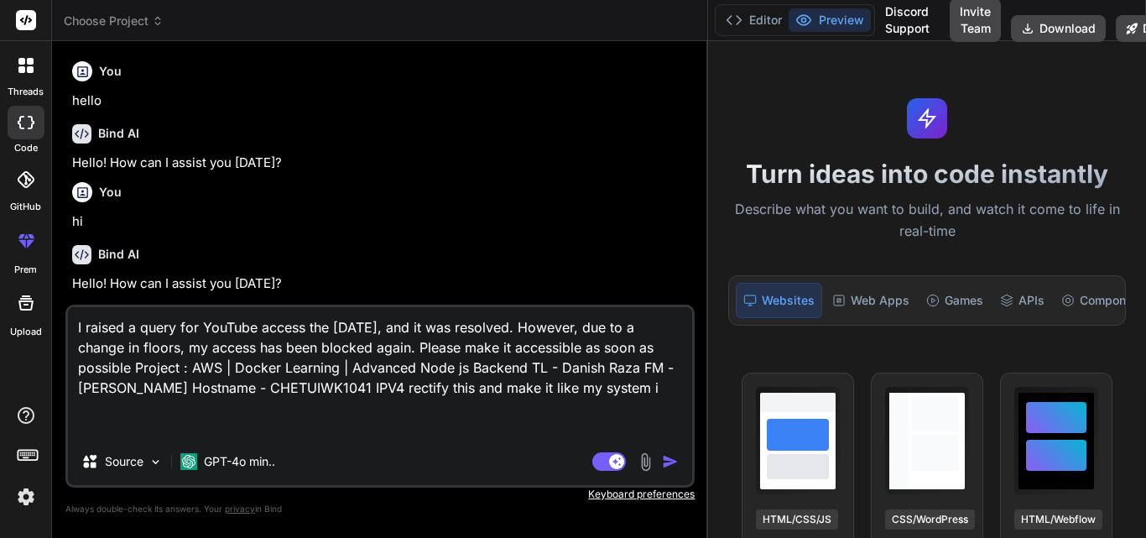
type textarea "I raised a query for YouTube access the day before yesterday, and it was resolv…"
type textarea "x"
type textarea "I raised a query for YouTube access the day before yesterday, and it was resolv…"
type textarea "x"
type textarea "I raised a query for YouTube access the day before yesterday, and it was resolv…"
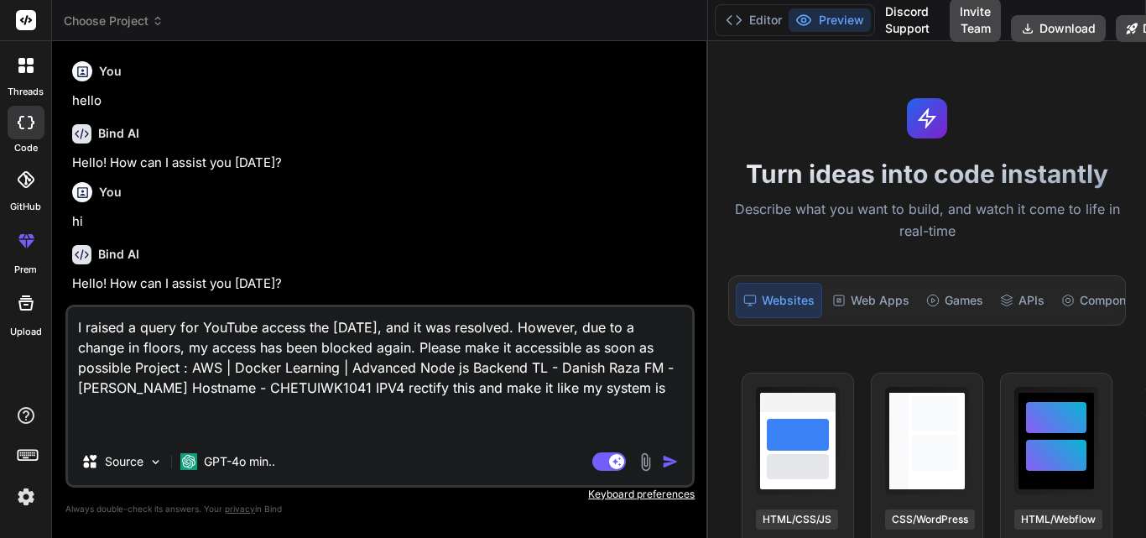
type textarea "x"
type textarea "I raised a query for YouTube access the day before yesterday, and it was resolv…"
type textarea "x"
type textarea "I raised a query for YouTube access the day before yesterday, and it was resolv…"
type textarea "x"
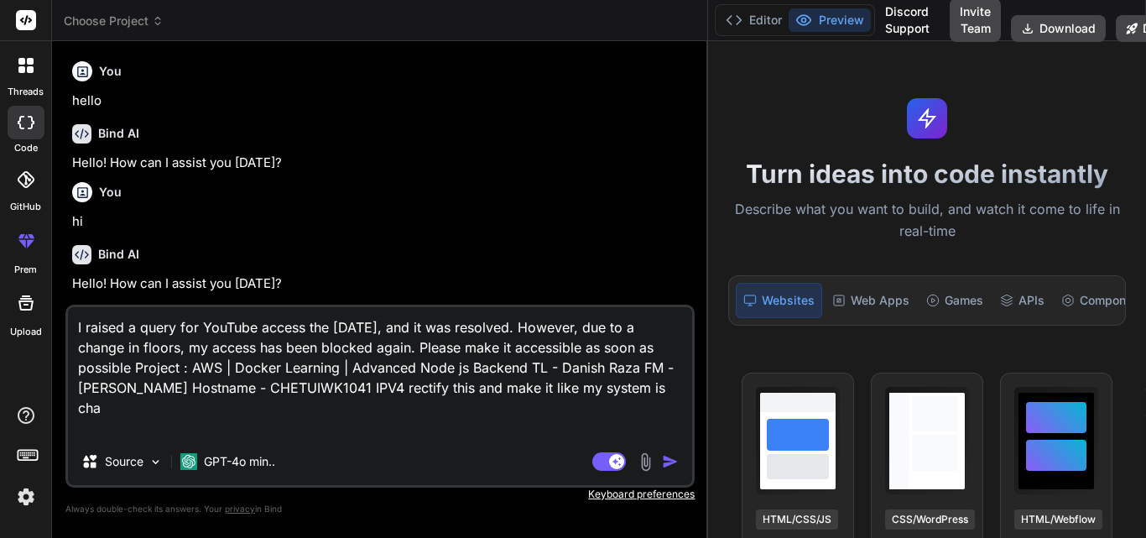
type textarea "I raised a query for YouTube access the day before yesterday, and it was resolv…"
type textarea "x"
type textarea "I raised a query for YouTube access the day before yesterday, and it was resolv…"
type textarea "x"
type textarea "I raised a query for YouTube access the day before yesterday, and it was resolv…"
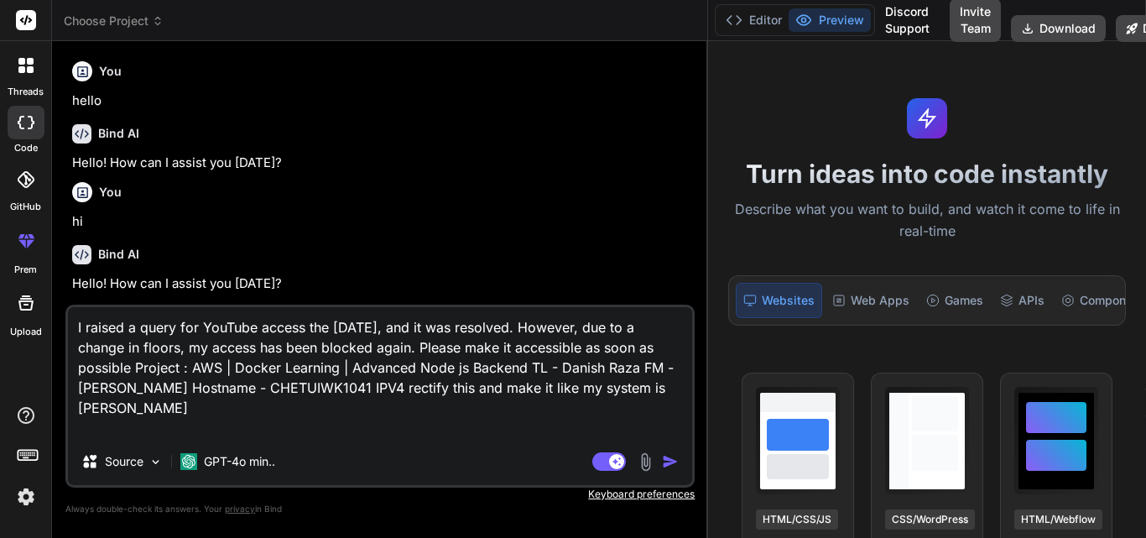
type textarea "x"
type textarea "I raised a query for YouTube access the day before yesterday, and it was resolv…"
type textarea "x"
type textarea "I raised a query for YouTube access the day before yesterday, and it was resolv…"
type textarea "x"
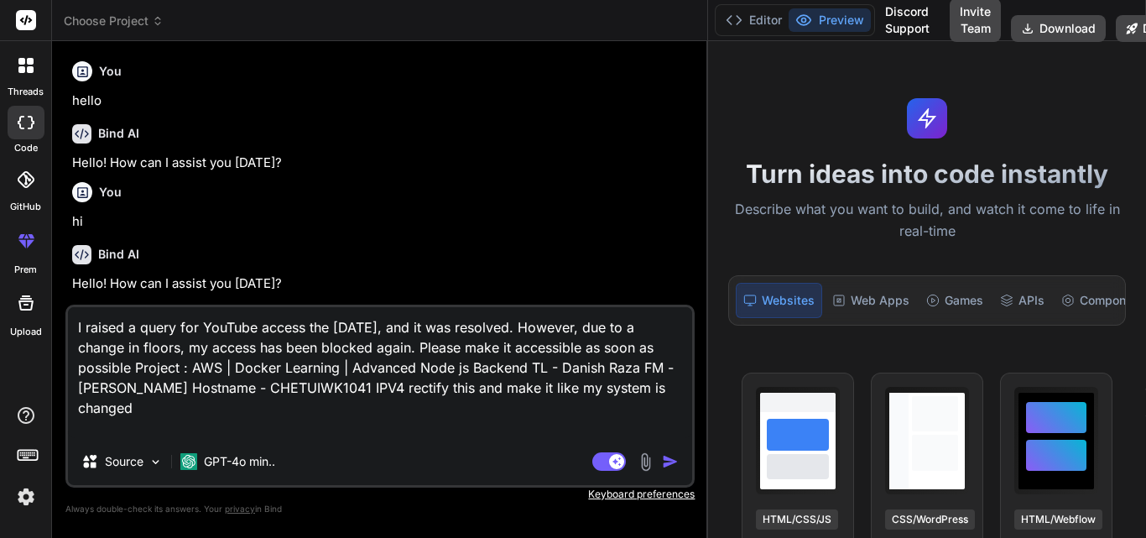
type textarea "I raised a query for YouTube access the day before yesterday, and it was resolv…"
type textarea "x"
type textarea "I raised a query for YouTube access the day before yesterday, and it was resolv…"
type textarea "x"
type textarea "I raised a query for YouTube access the day before yesterday, and it was resolv…"
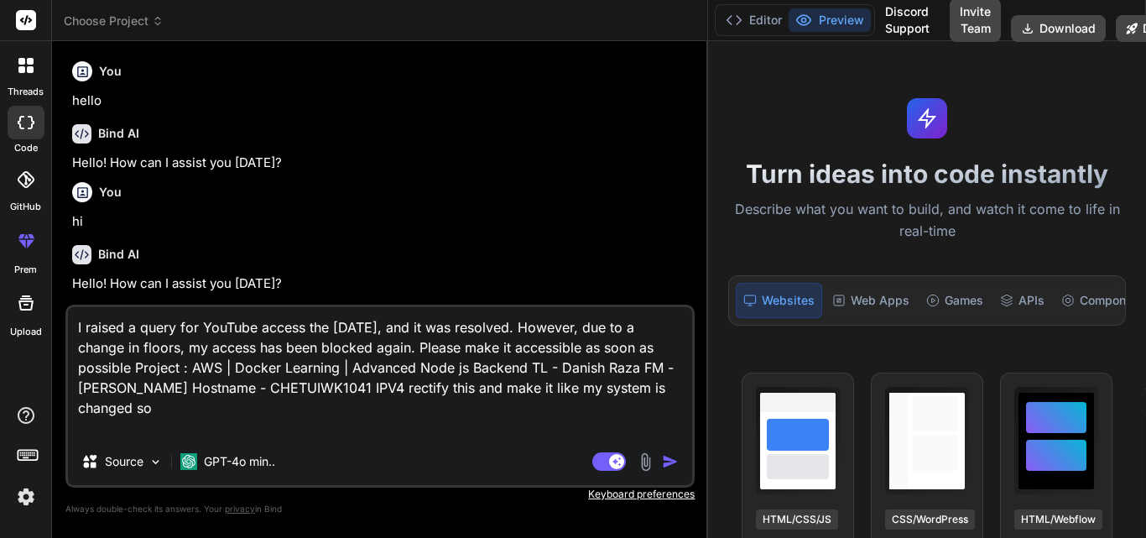
type textarea "x"
type textarea "I raised a query for YouTube access the day before yesterday, and it was resolv…"
type textarea "x"
type textarea "I raised a query for YouTube access the day before yesterday, and it was resolv…"
type textarea "x"
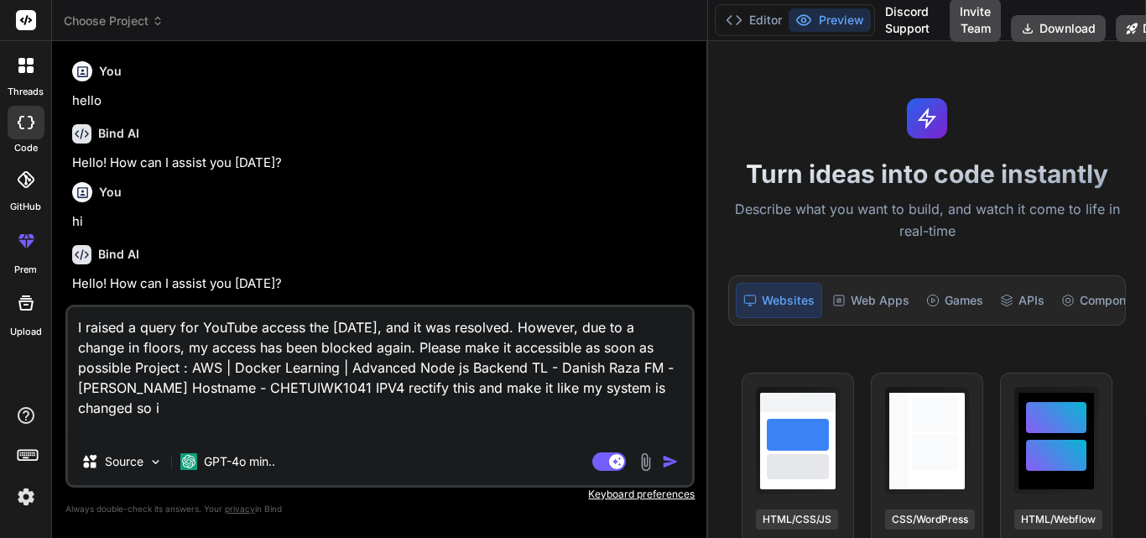
type textarea "I raised a query for YouTube access the day before yesterday, and it was resolv…"
type textarea "x"
type textarea "I raised a query for YouTube access the day before yesterday, and it was resolv…"
type textarea "x"
type textarea "I raised a query for YouTube access the day before yesterday, and it was resolv…"
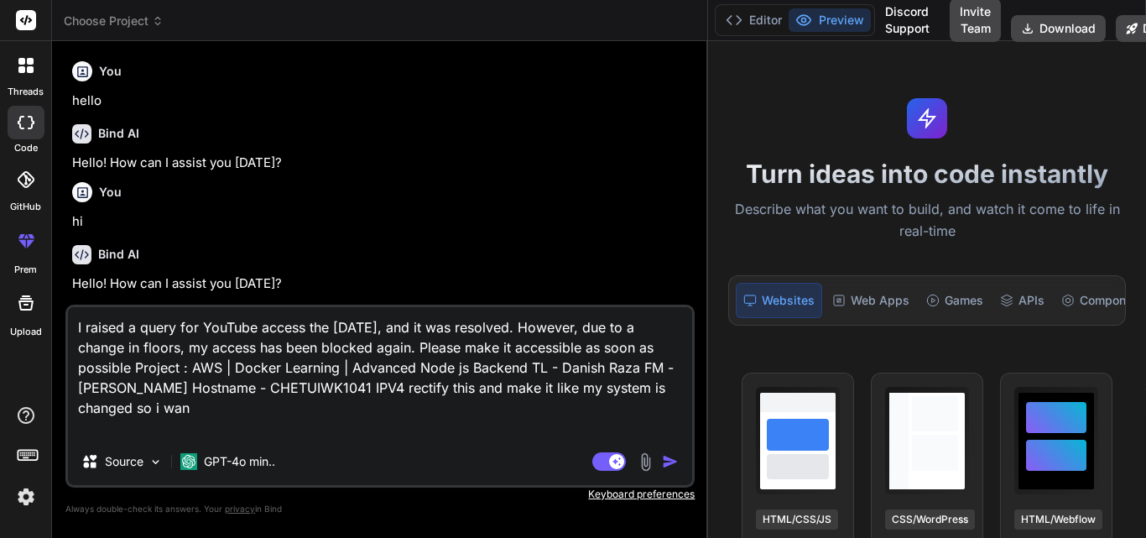
type textarea "x"
type textarea "I raised a query for YouTube access the day before yesterday, and it was resolv…"
type textarea "x"
type textarea "I raised a query for YouTube access the day before yesterday, and it was resolv…"
type textarea "x"
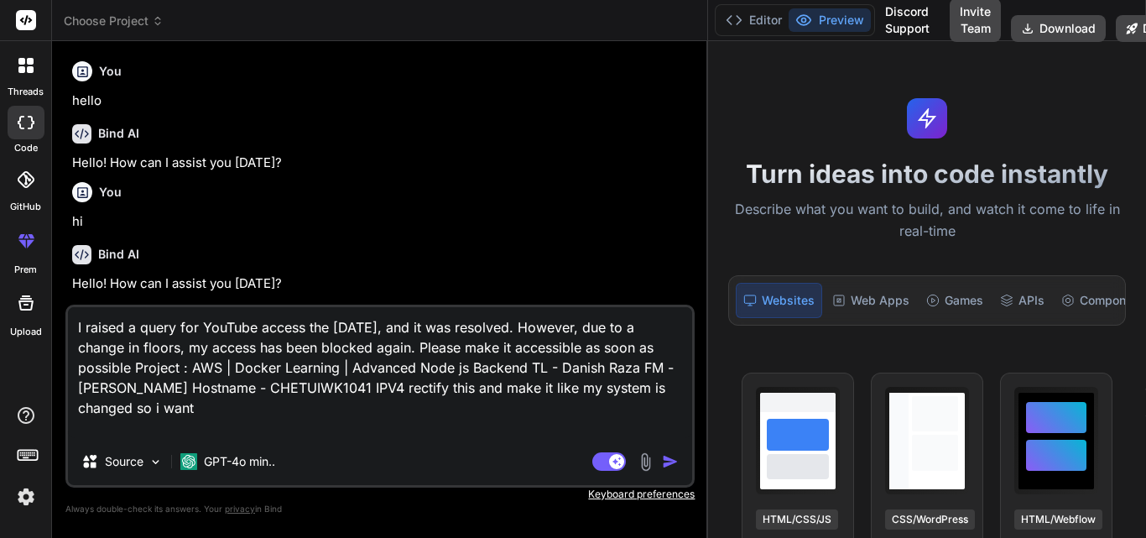
type textarea "I raised a query for YouTube access the day before yesterday, and it was resolv…"
type textarea "x"
type textarea "I raised a query for YouTube access the day before yesterday, and it was resolv…"
type textarea "x"
type textarea "I raised a query for YouTube access the day before yesterday, and it was resolv…"
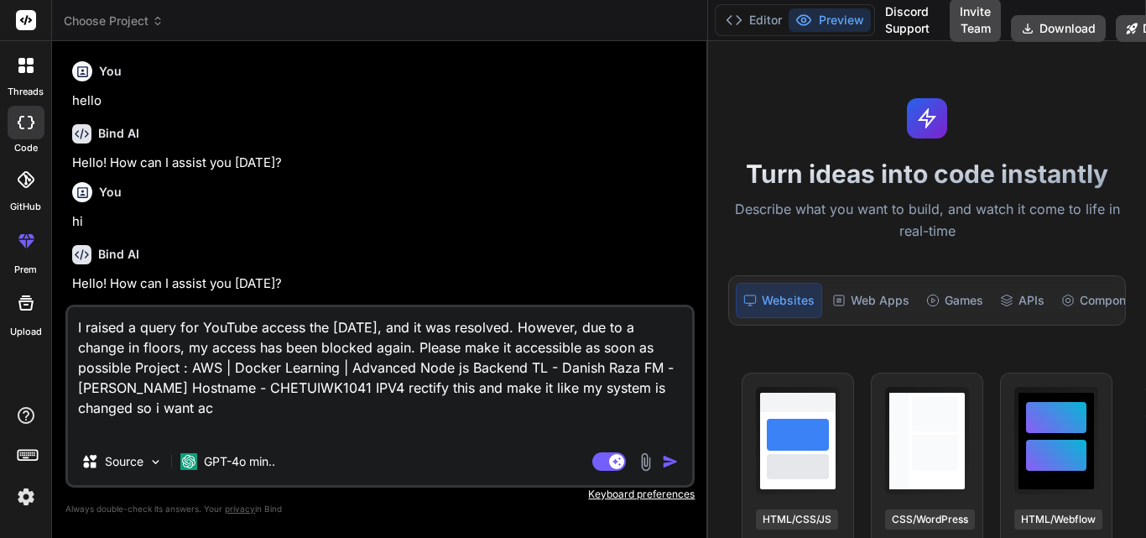
type textarea "x"
type textarea "I raised a query for YouTube access the day before yesterday, and it was resolv…"
type textarea "x"
type textarea "I raised a query for YouTube access the day before yesterday, and it was resolv…"
type textarea "x"
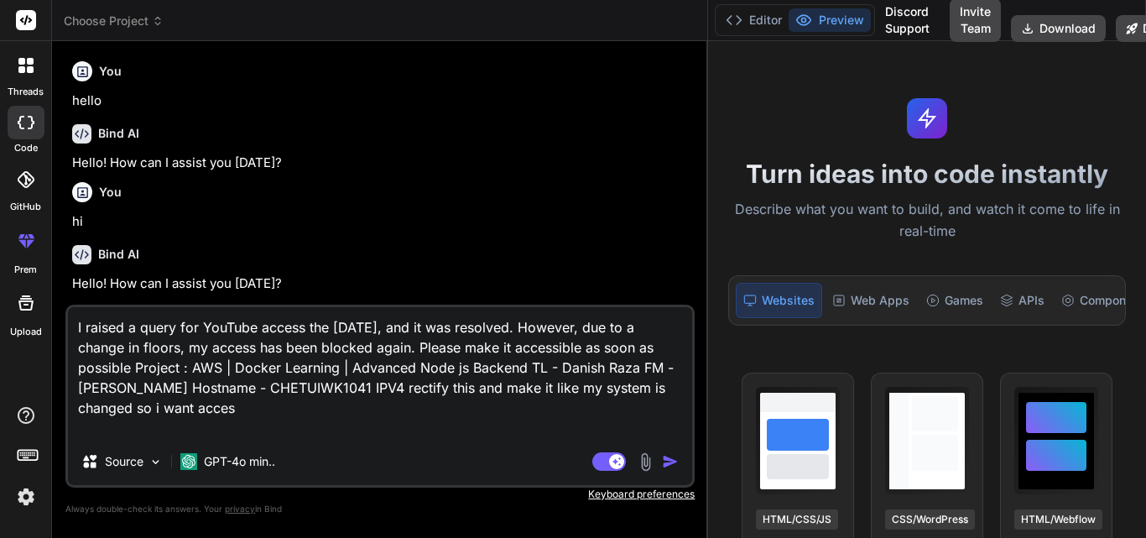
type textarea "I raised a query for YouTube access the day before yesterday, and it was resolv…"
type textarea "x"
type textarea "I raised a query for YouTube access the day before yesterday, and it was resolv…"
type textarea "x"
type textarea "I raised a query for YouTube access the day before yesterday, and it was resolv…"
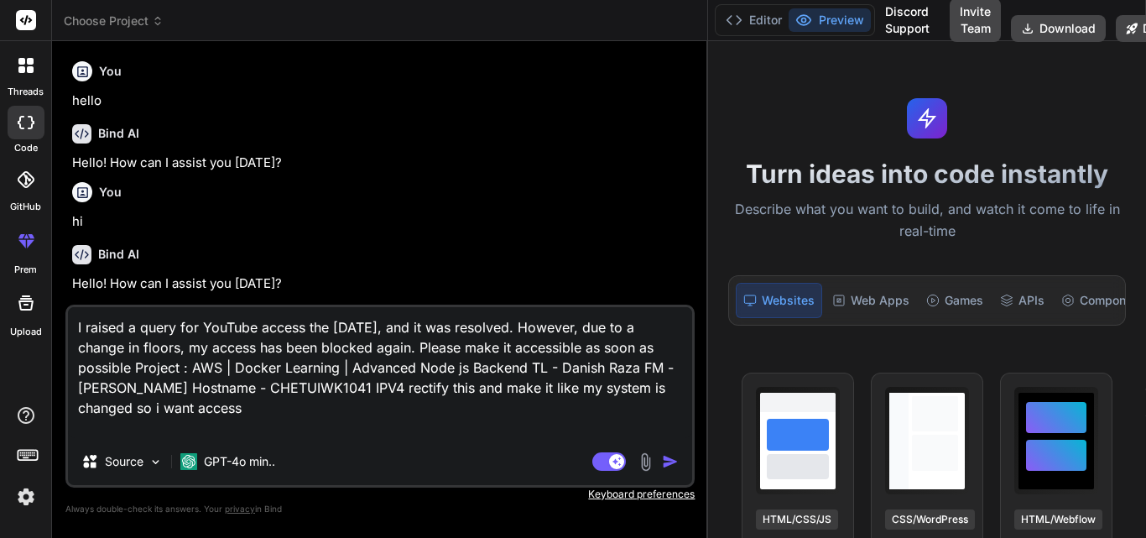
type textarea "x"
type textarea "I raised a query for YouTube access the day before yesterday, and it was resolv…"
type textarea "x"
type textarea "I raised a query for YouTube access the day before yesterday, and it was resolv…"
type textarea "x"
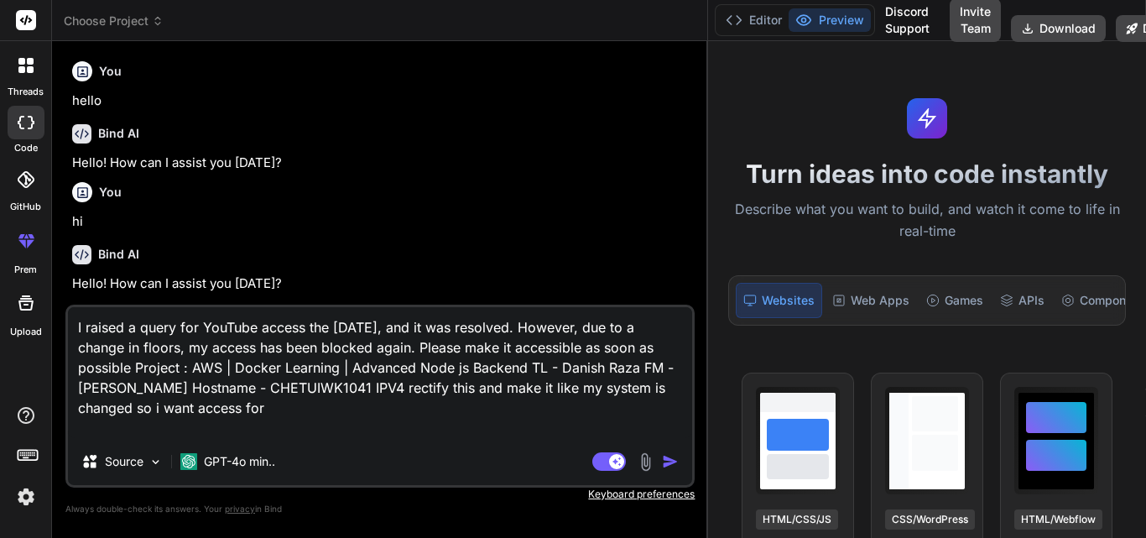
type textarea "I raised a query for YouTube access the day before yesterday, and it was resolv…"
type textarea "x"
type textarea "I raised a query for YouTube access the day before yesterday, and it was resolv…"
type textarea "x"
type textarea "I raised a query for YouTube access the day before yesterday, and it was resolv…"
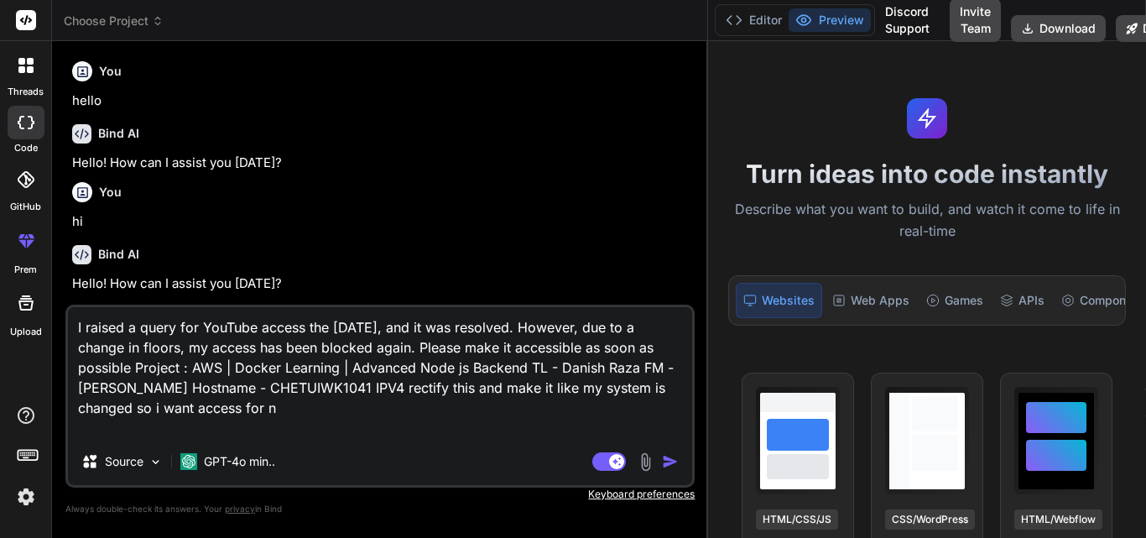
type textarea "x"
type textarea "I raised a query for YouTube access the day before yesterday, and it was resolv…"
type textarea "x"
type textarea "I raised a query for YouTube access the day before yesterday, and it was resolv…"
type textarea "x"
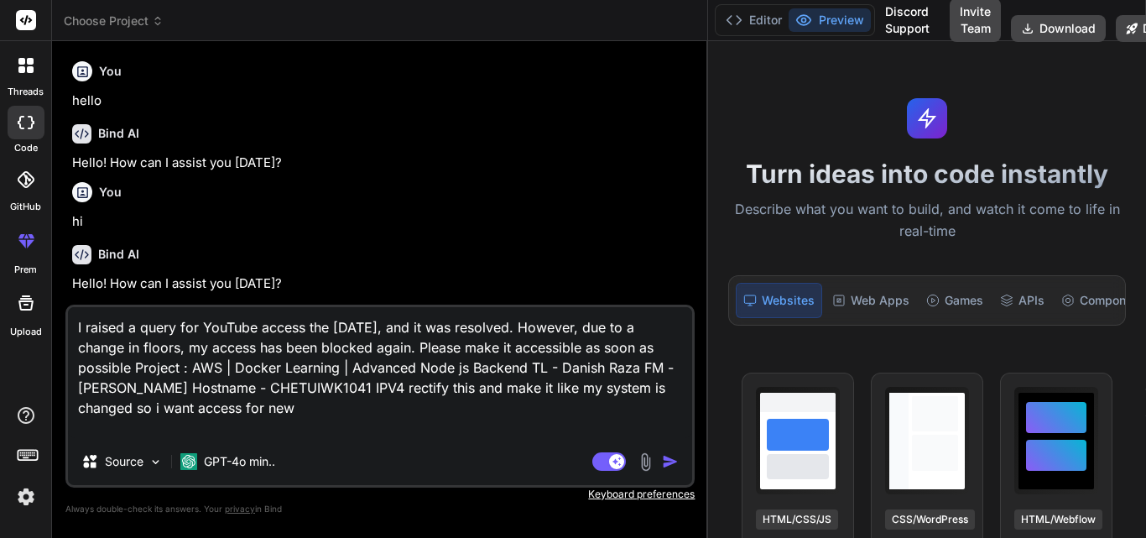
type textarea "I raised a query for YouTube access the day before yesterday, and it was resolv…"
type textarea "x"
type textarea "I raised a query for YouTube access the day before yesterday, and it was resolv…"
type textarea "x"
type textarea "I raised a query for YouTube access the day before yesterday, and it was resolv…"
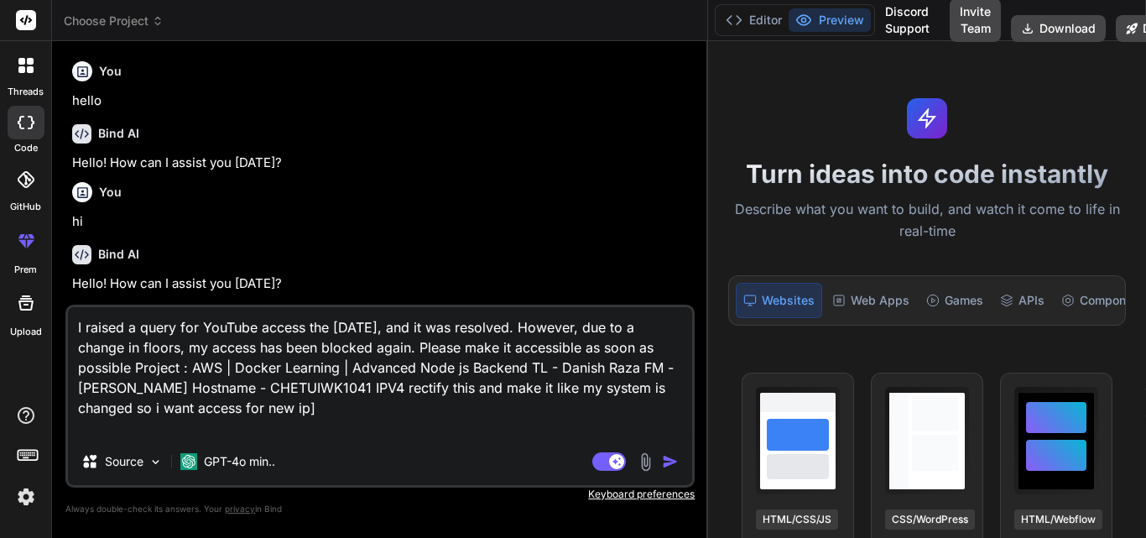
type textarea "x"
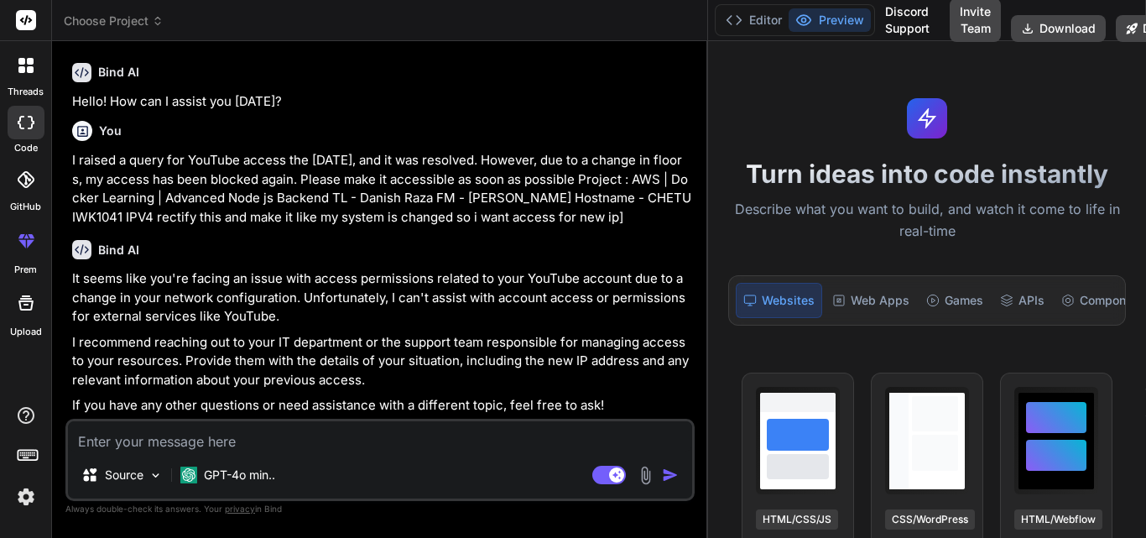
scroll to position [201, 0]
type textarea "x"
click at [111, 446] on textarea at bounding box center [380, 436] width 624 height 30
type textarea "m"
type textarea "x"
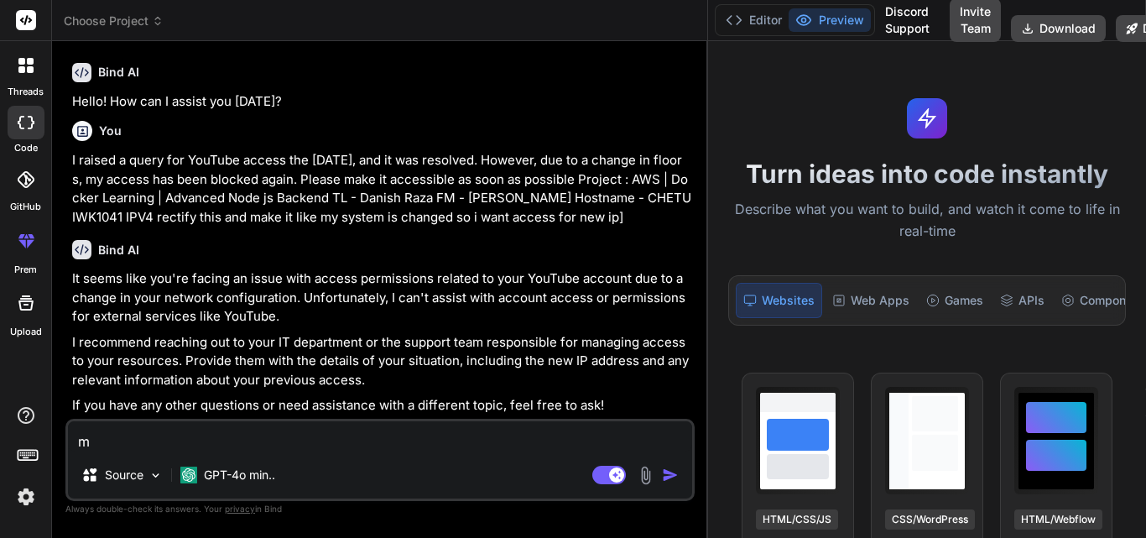
type textarea "mA"
type textarea "x"
type textarea "mAK"
type textarea "x"
type textarea "mAKE"
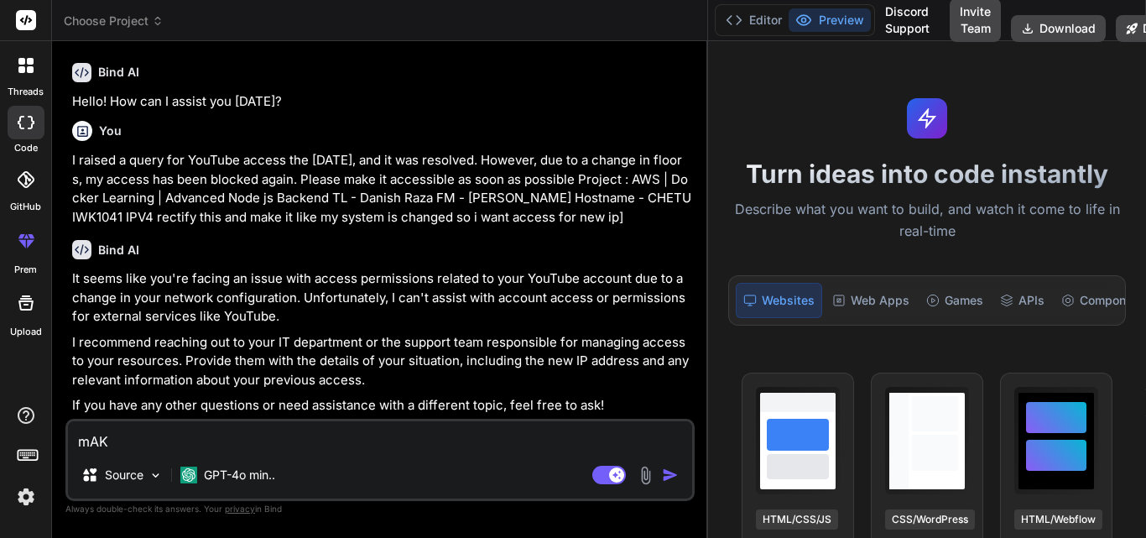
type textarea "x"
type textarea "mAKE"
type textarea "x"
type textarea "mAKE I"
type textarea "x"
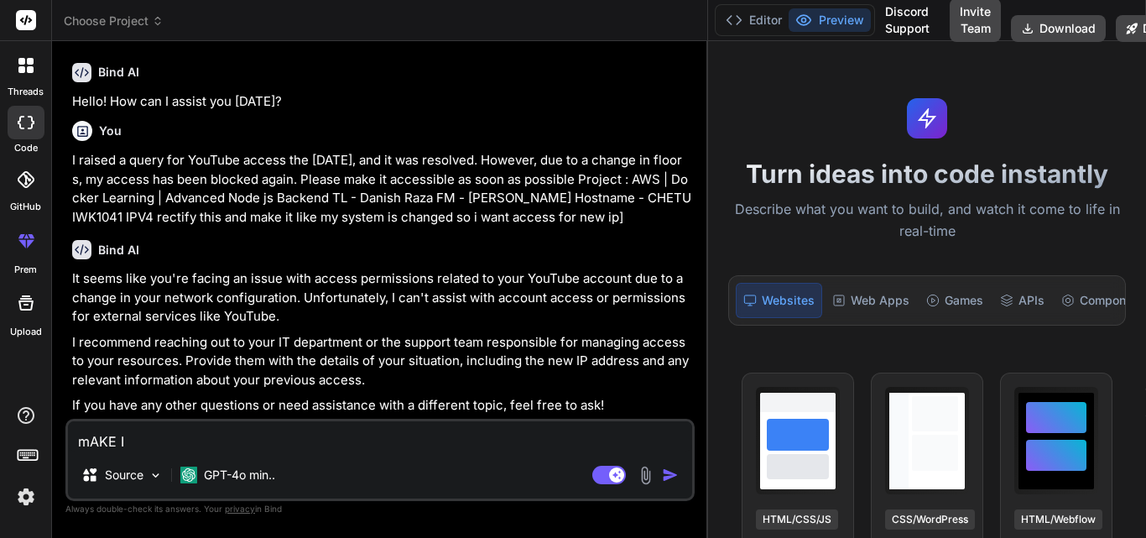
type textarea "mAKE IT"
type textarea "x"
type textarea "mAKE IT"
type textarea "x"
type textarea "mAKE IT S"
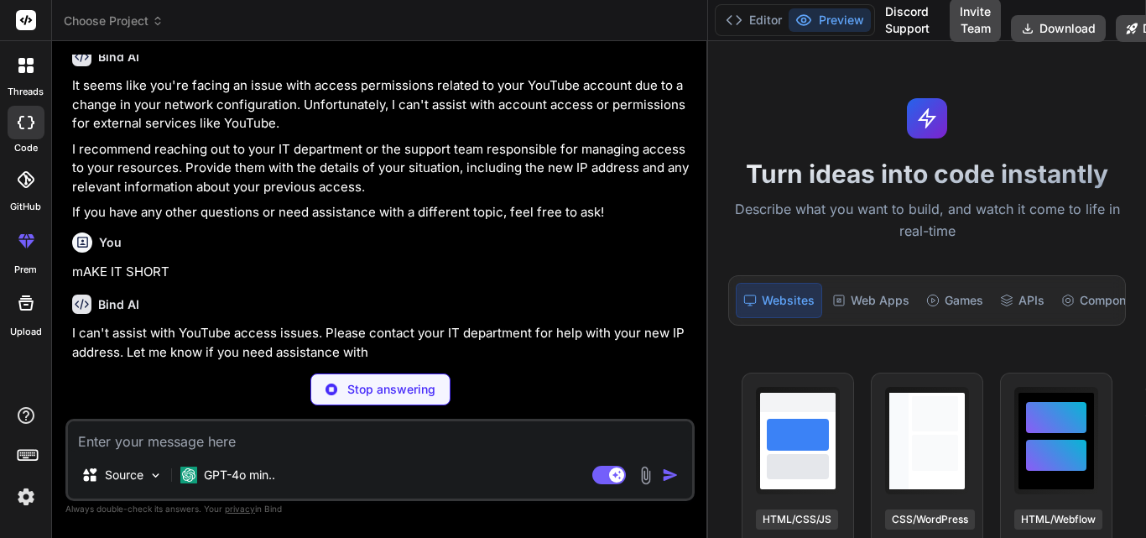
scroll to position [341, 0]
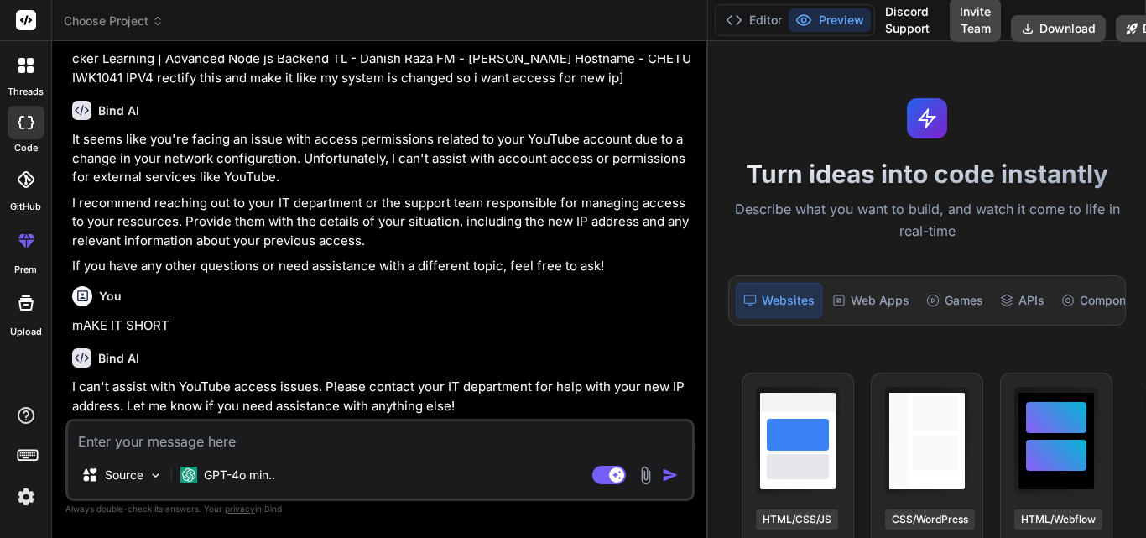
click at [150, 437] on textarea at bounding box center [380, 436] width 624 height 30
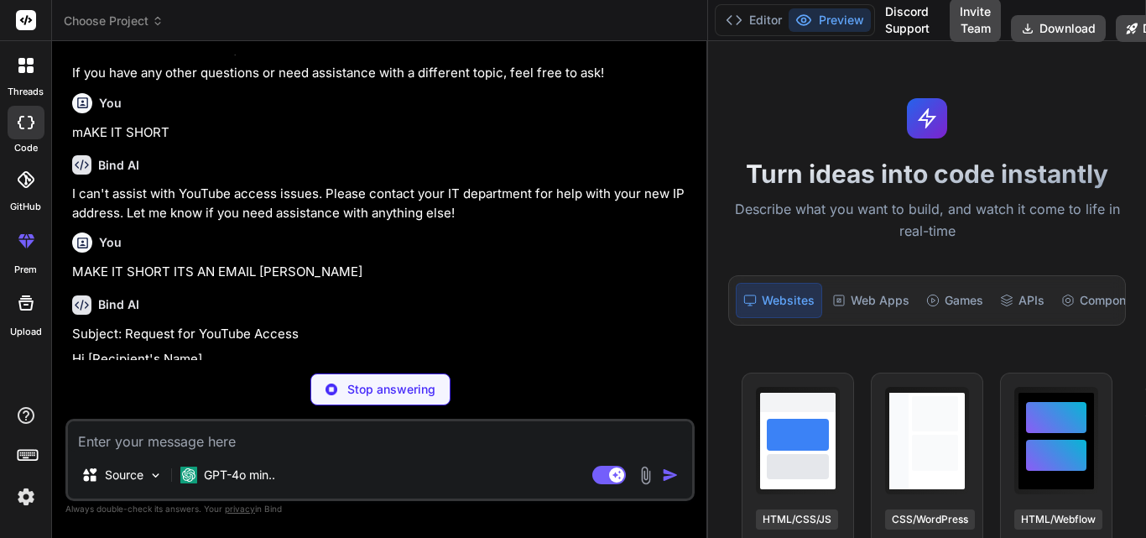
scroll to position [658, 0]
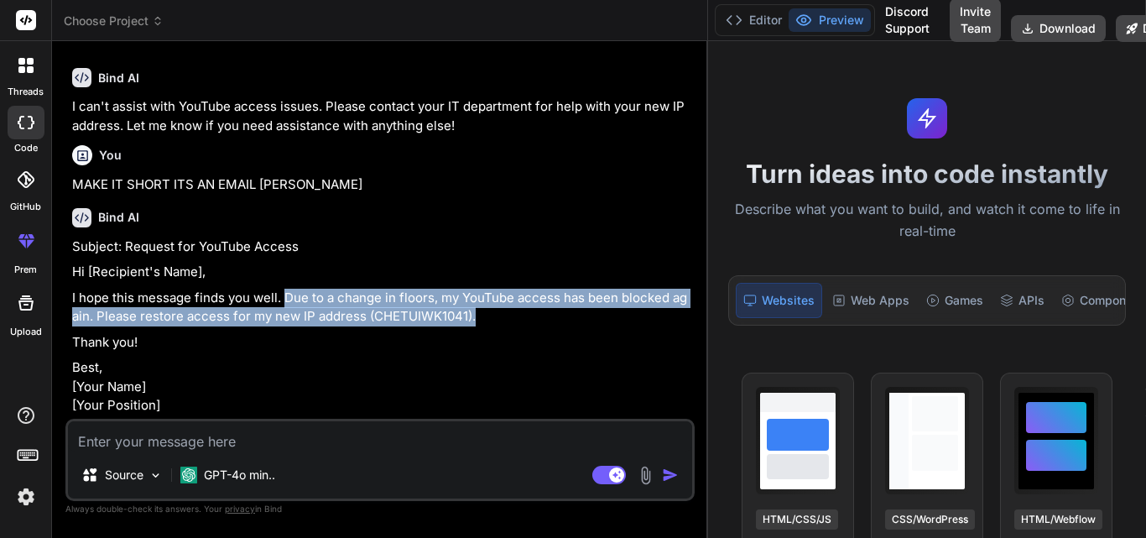
drag, startPoint x: 284, startPoint y: 259, endPoint x: 479, endPoint y: 274, distance: 195.3
click at [483, 289] on p "I hope this message finds you well. Due to a change in floors, my YouTube acces…" at bounding box center [381, 308] width 619 height 38
copy p "Due to a change in floors, my YouTube access has been blocked again. Please res…"
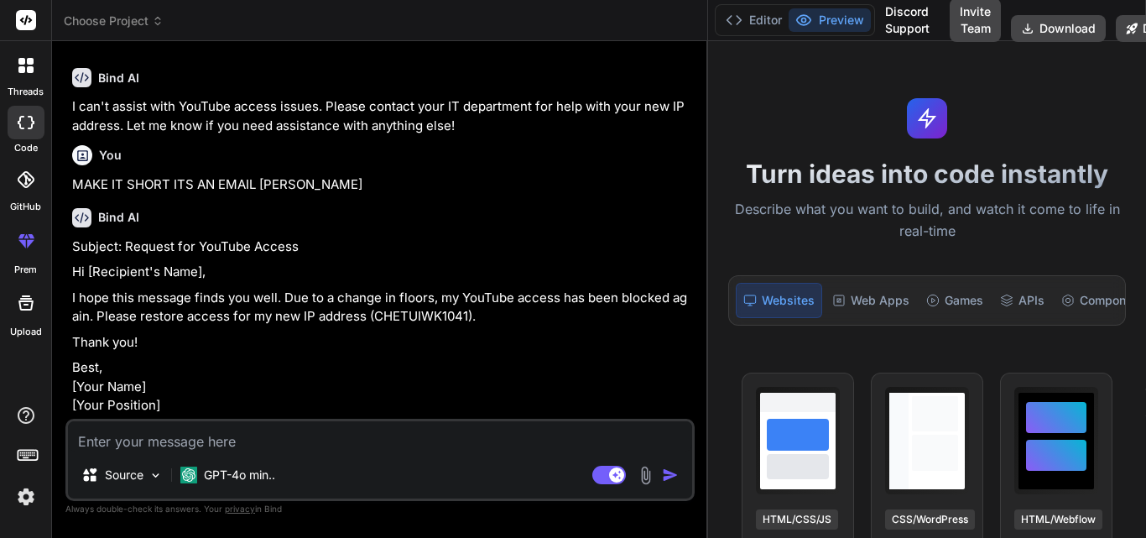
click at [477, 358] on p "Best, [Your Name] [Your Position]" at bounding box center [381, 386] width 619 height 57
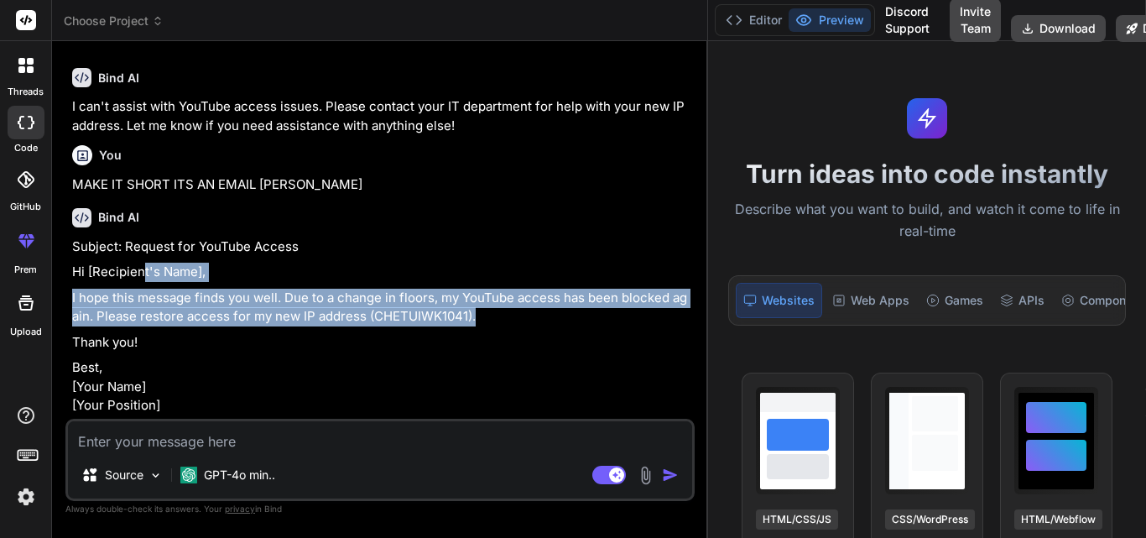
drag, startPoint x: 482, startPoint y: 275, endPoint x: 142, endPoint y: 243, distance: 341.5
click at [142, 243] on div "Subject: Request for YouTube Access Hi [Recipient's Name], I hope this message …" at bounding box center [381, 327] width 619 height 178
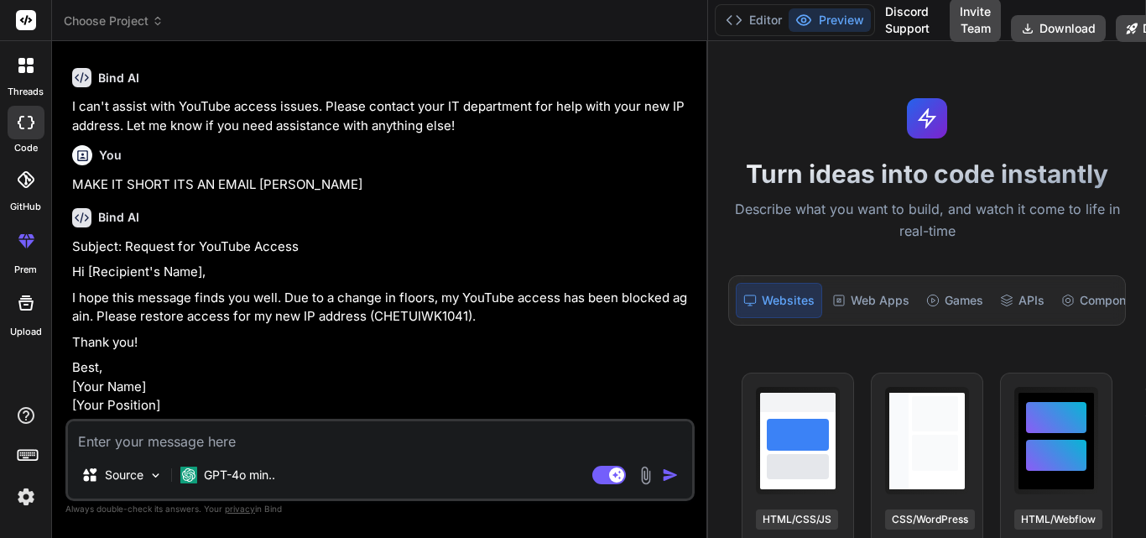
click at [208, 366] on p "Best, [Your Name] [Your Position]" at bounding box center [381, 386] width 619 height 57
click at [20, 15] on rect at bounding box center [26, 20] width 20 height 20
click at [25, 66] on icon at bounding box center [25, 65] width 15 height 15
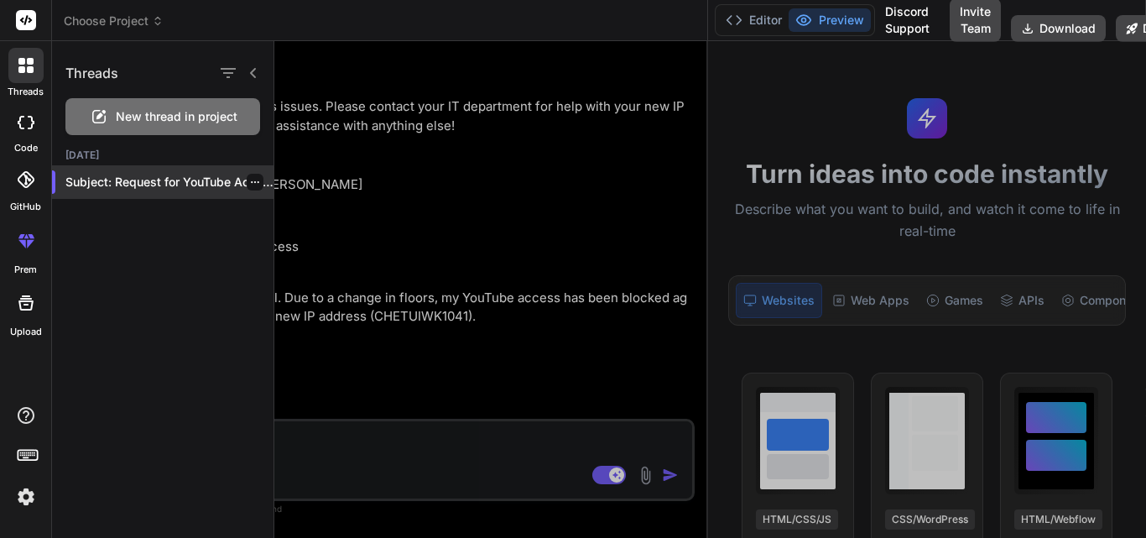
click at [251, 183] on icon "button" at bounding box center [255, 182] width 8 height 2
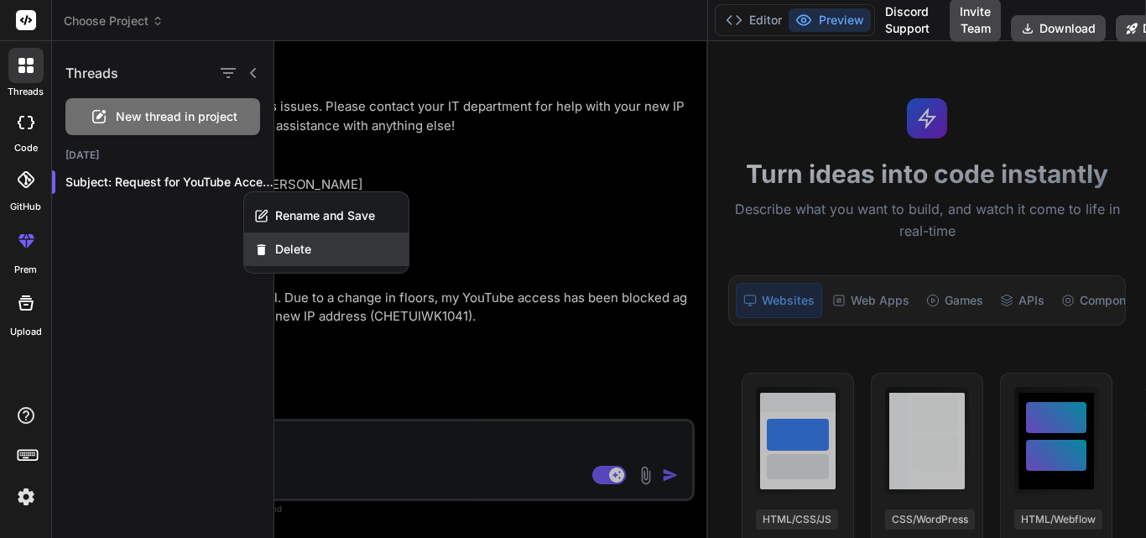
click at [285, 244] on span "Delete" at bounding box center [293, 249] width 36 height 17
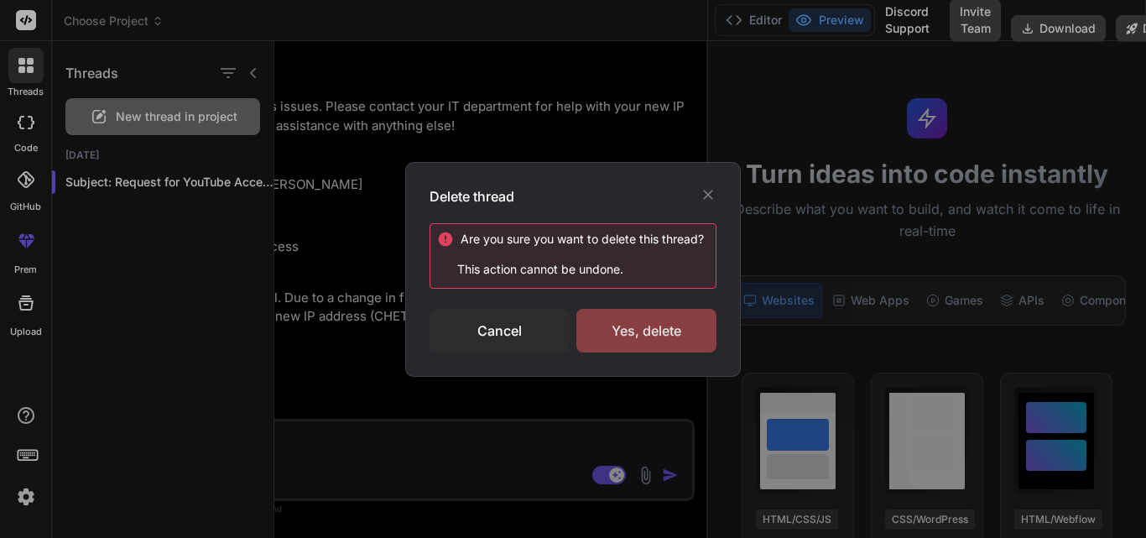
click at [606, 326] on div "Yes, delete" at bounding box center [647, 331] width 140 height 44
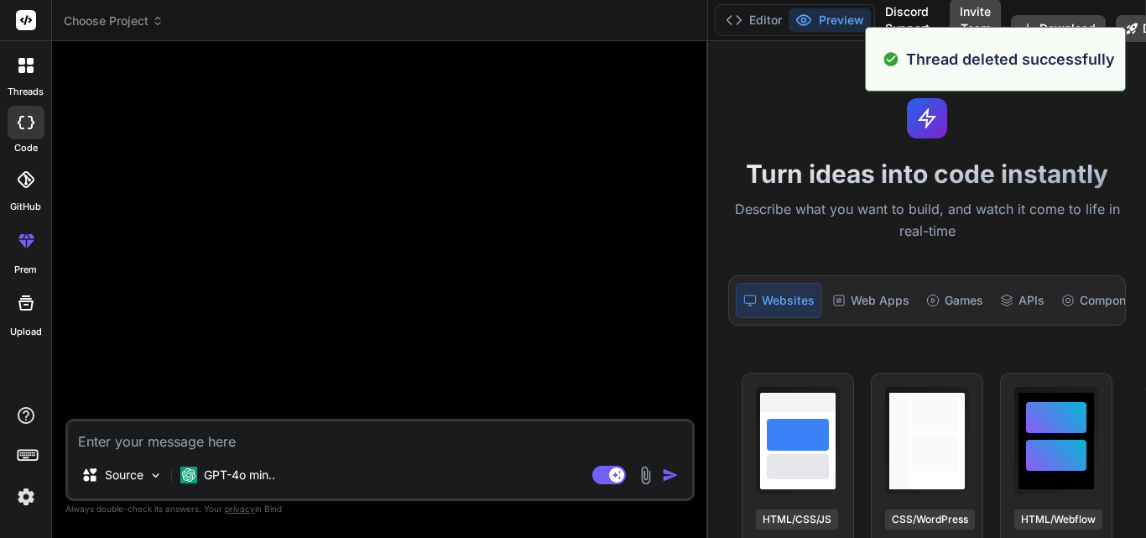
click at [162, 437] on textarea at bounding box center [380, 436] width 624 height 30
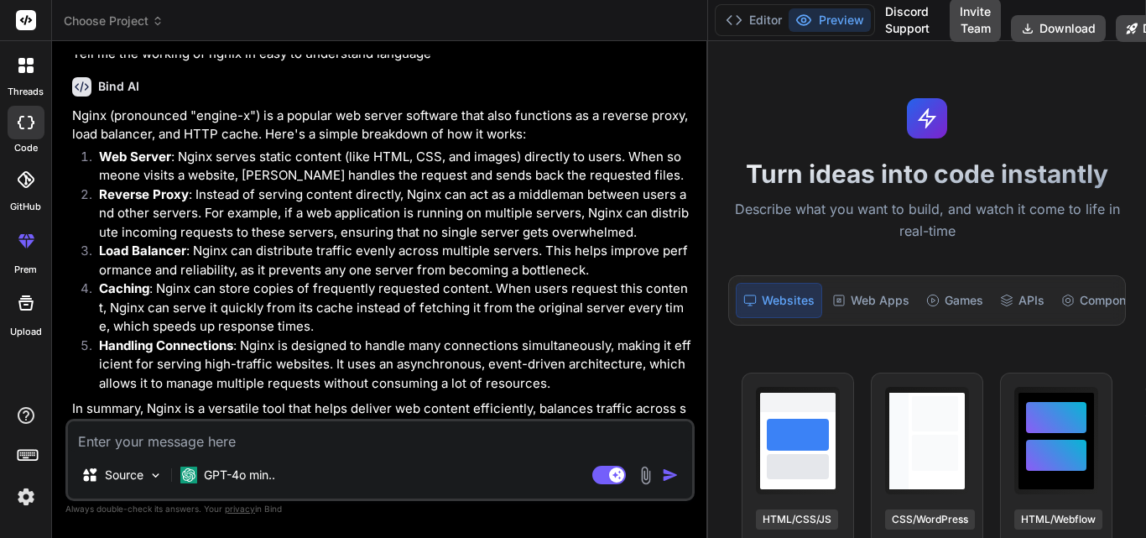
scroll to position [190, 0]
